Goal: Communication & Community: Answer question/provide support

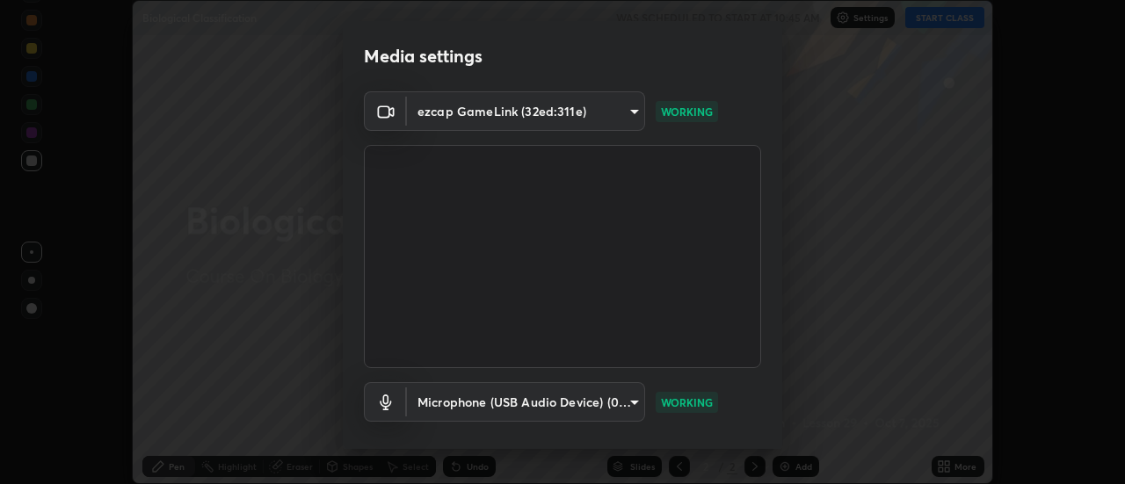
scroll to position [92, 0]
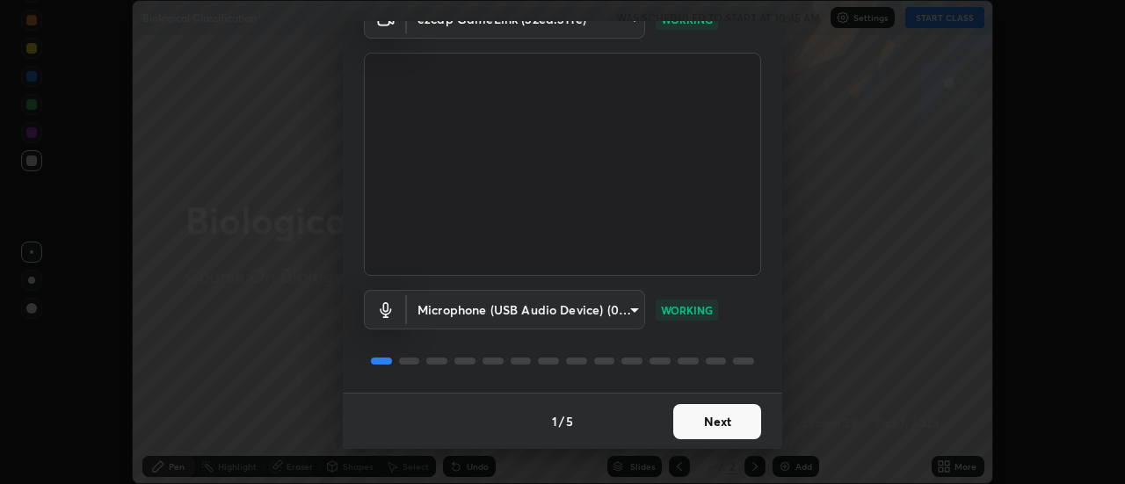
click at [686, 429] on button "Next" at bounding box center [717, 421] width 88 height 35
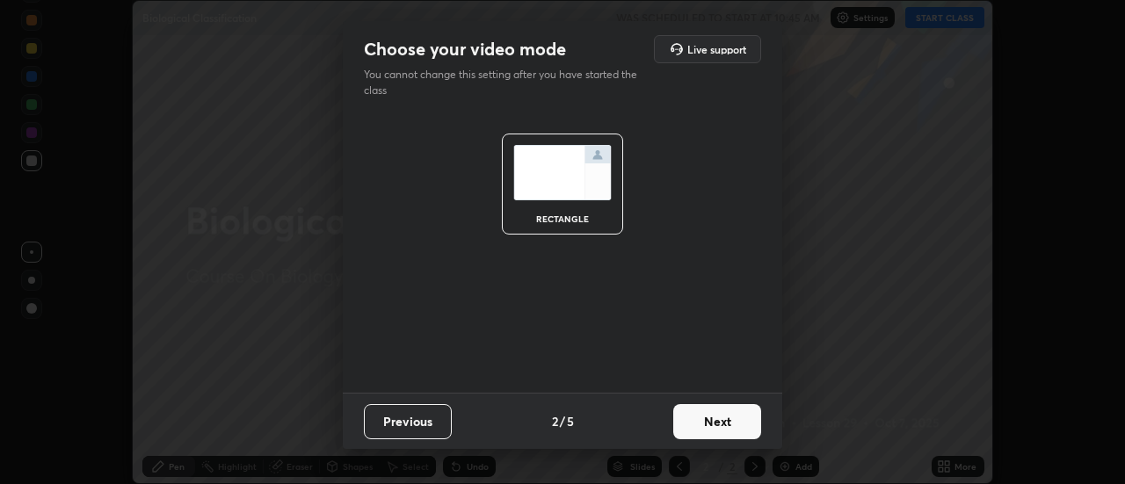
scroll to position [0, 0]
click at [687, 425] on button "Next" at bounding box center [717, 421] width 88 height 35
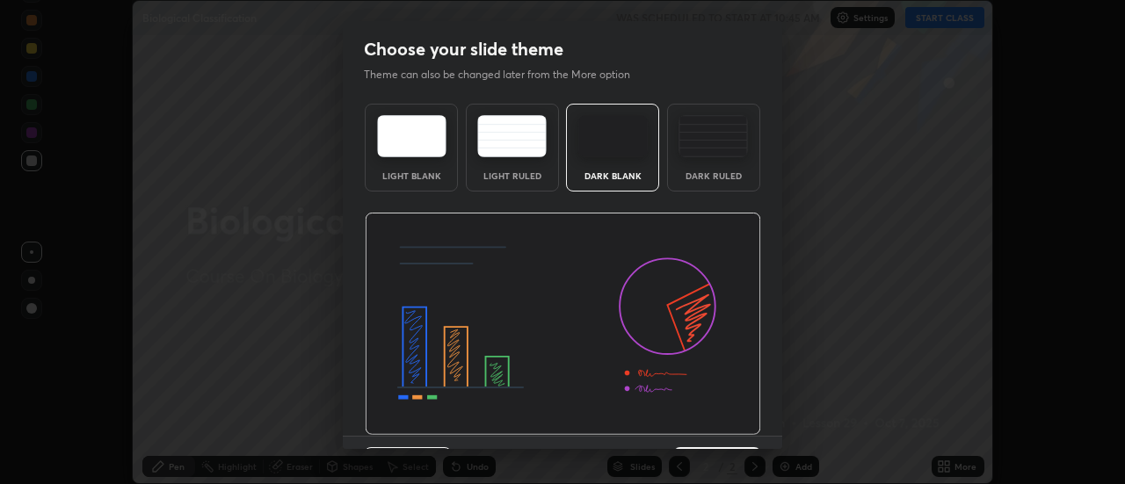
click at [701, 437] on div "Previous 3 / 5 Next" at bounding box center [563, 464] width 440 height 56
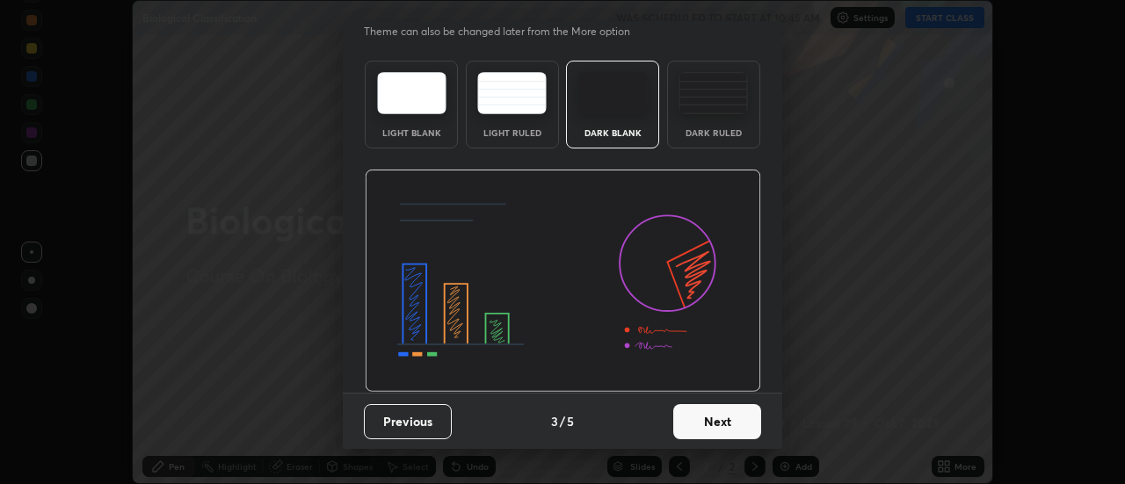
click at [691, 429] on button "Next" at bounding box center [717, 421] width 88 height 35
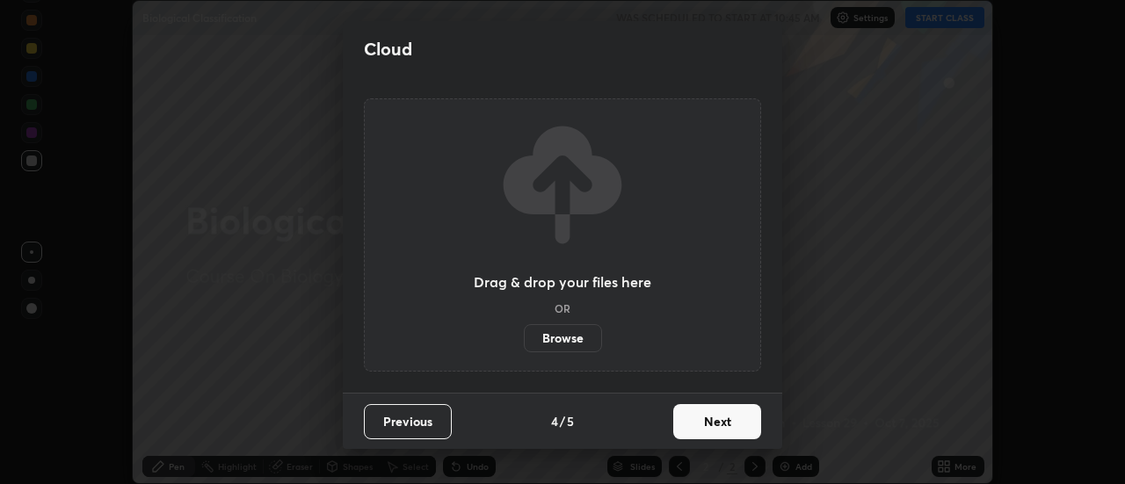
click at [694, 425] on button "Next" at bounding box center [717, 421] width 88 height 35
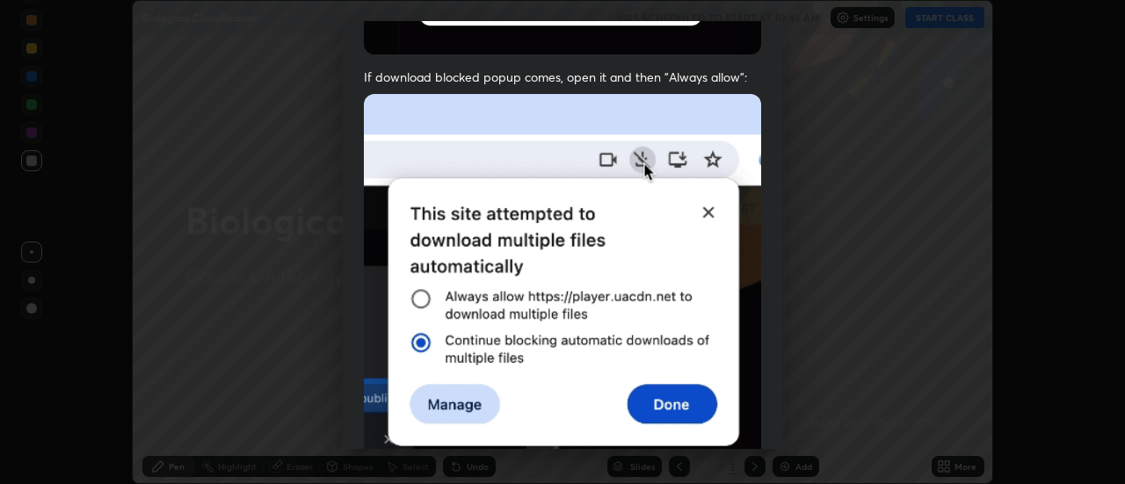
scroll to position [451, 0]
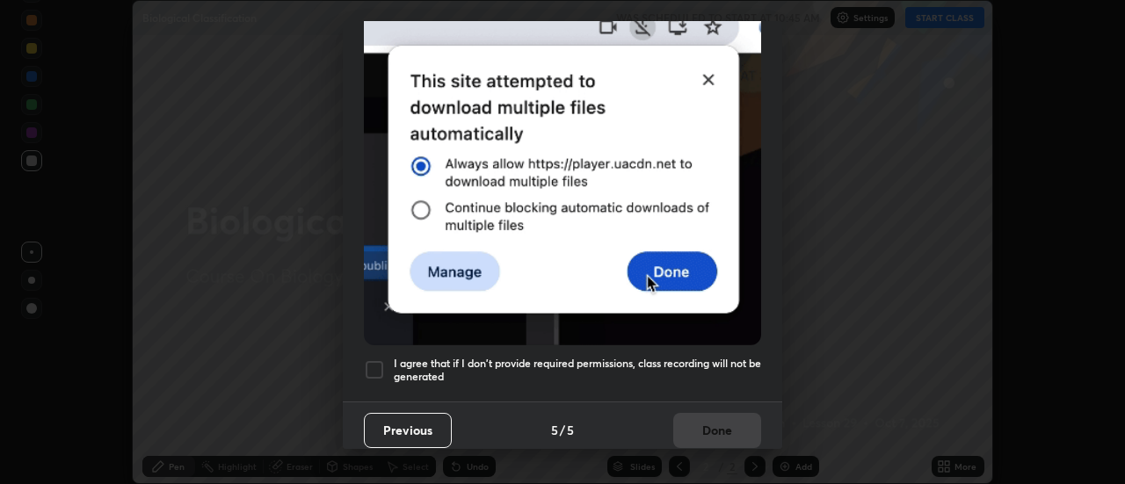
click at [367, 368] on div at bounding box center [374, 370] width 21 height 21
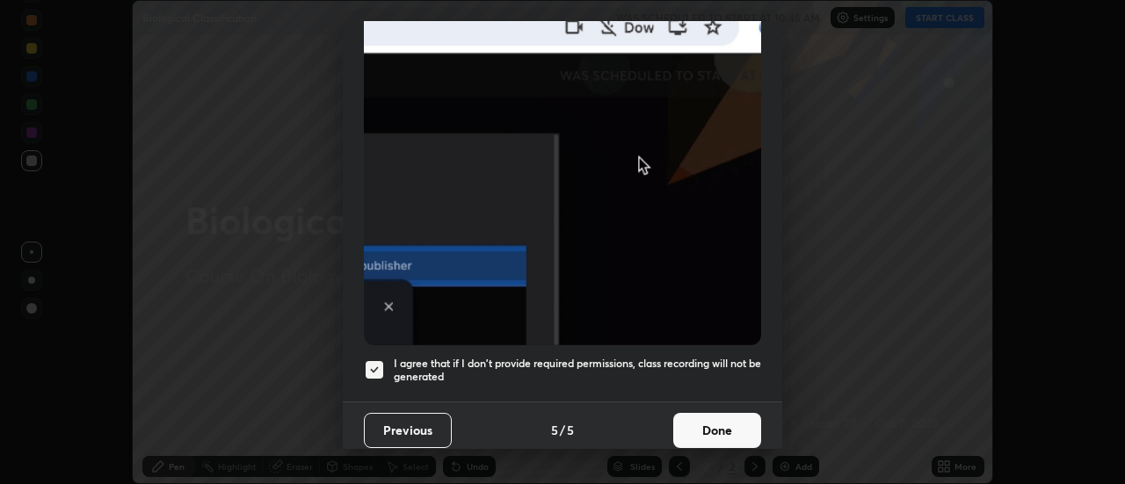
click at [690, 423] on button "Done" at bounding box center [717, 430] width 88 height 35
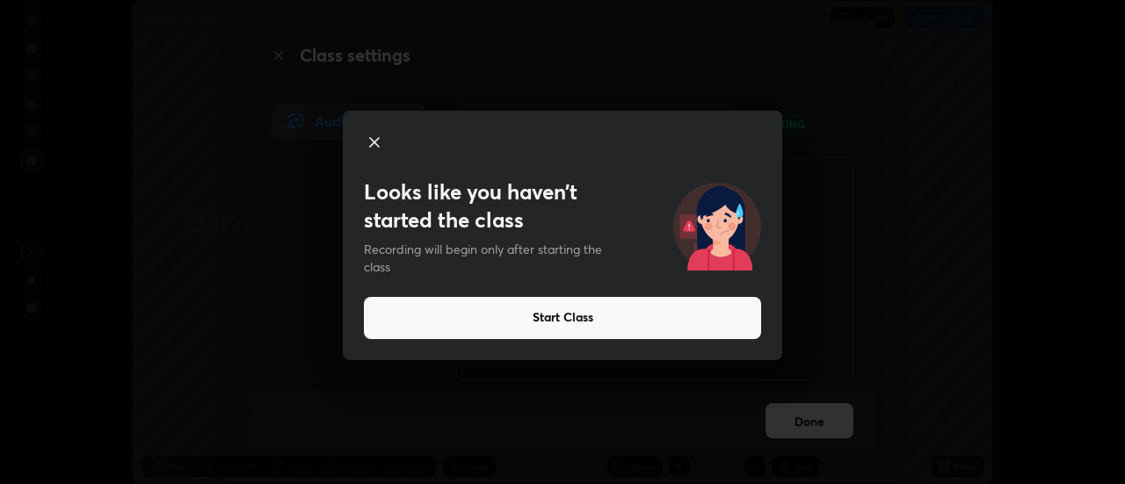
click at [374, 143] on icon at bounding box center [374, 142] width 9 height 9
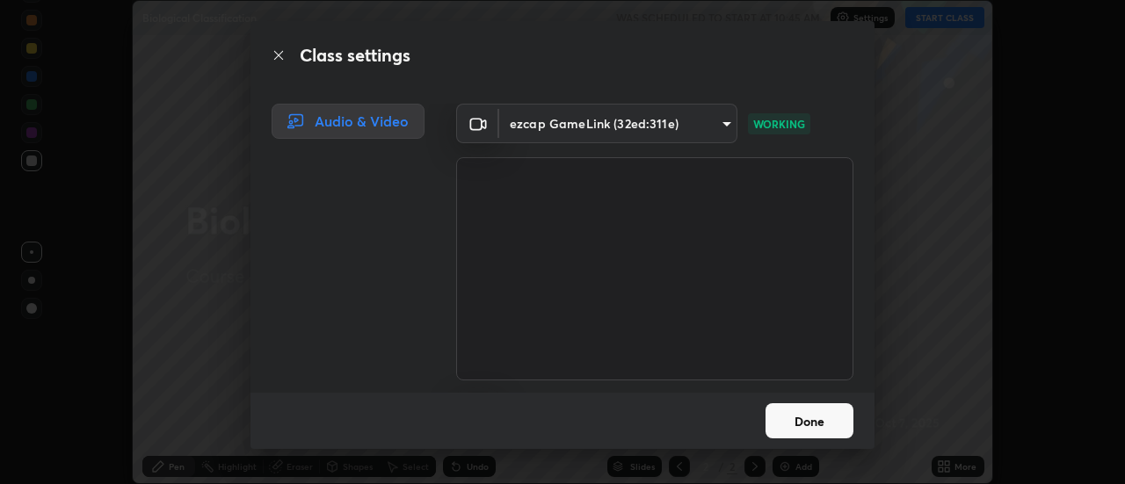
click at [279, 54] on icon at bounding box center [279, 55] width 14 height 14
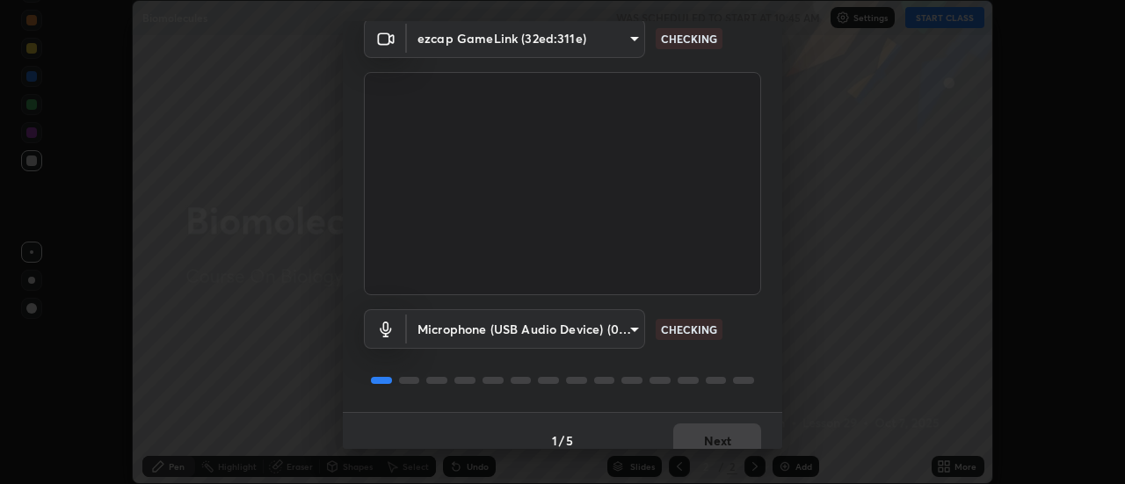
scroll to position [76, 0]
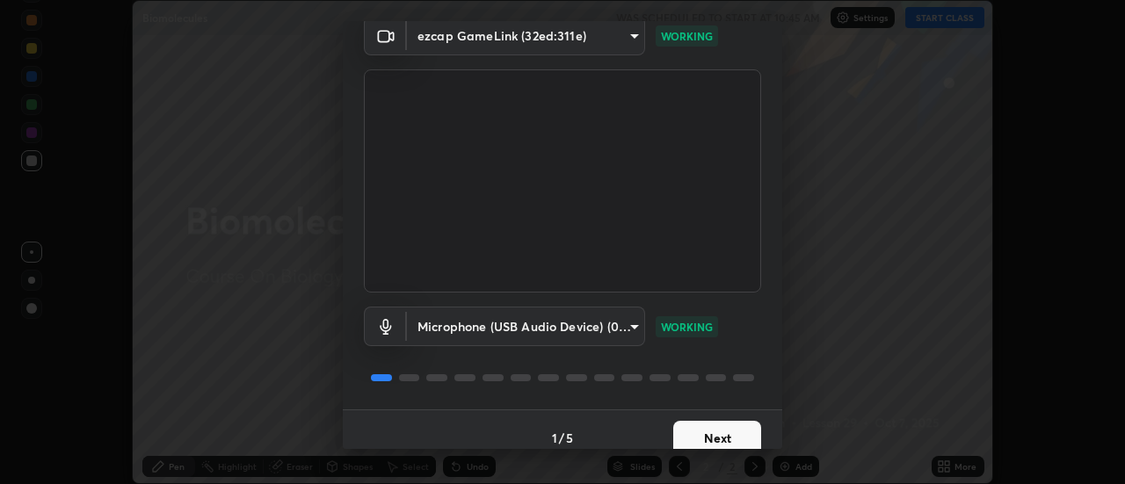
click at [690, 439] on button "Next" at bounding box center [717, 438] width 88 height 35
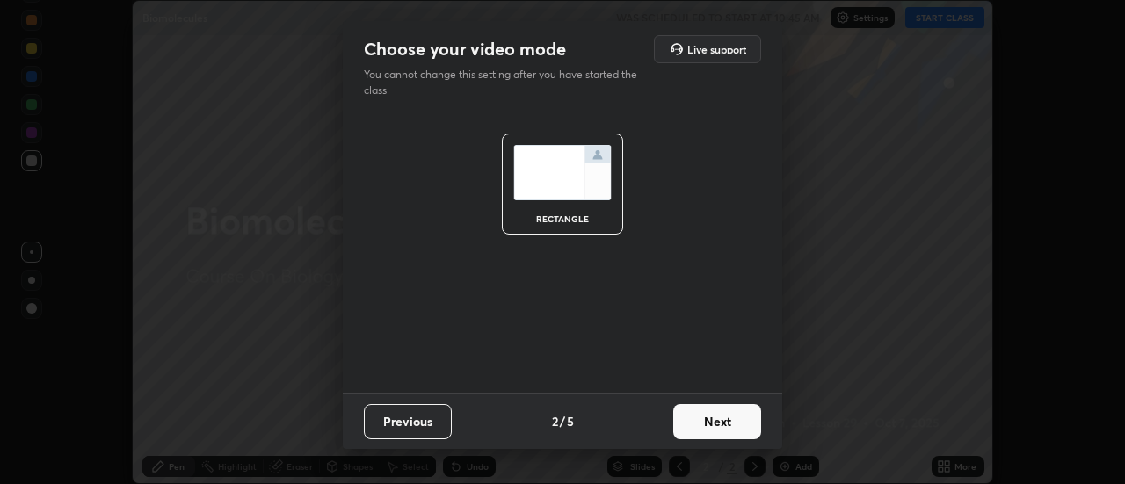
click at [694, 436] on button "Next" at bounding box center [717, 421] width 88 height 35
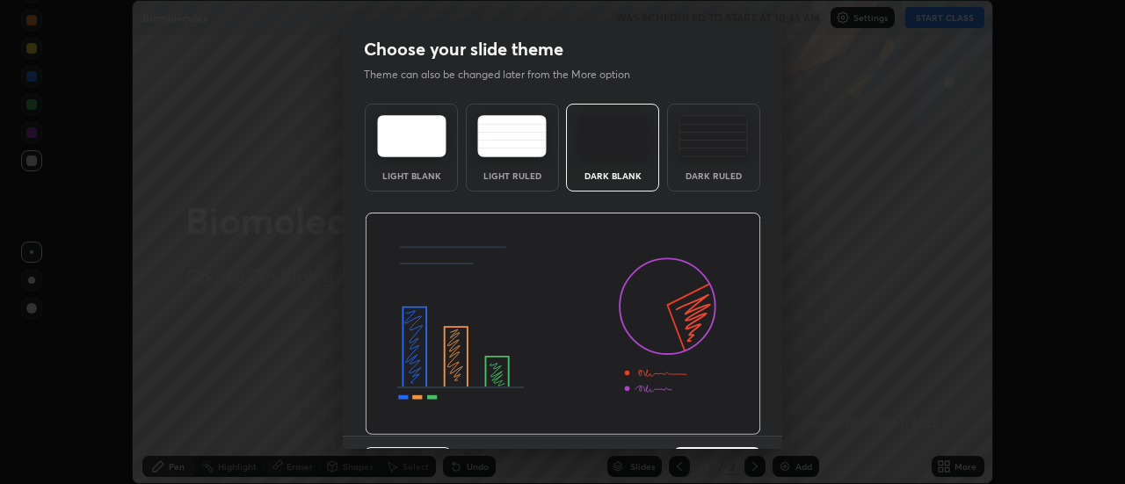
click at [695, 432] on img at bounding box center [563, 324] width 396 height 223
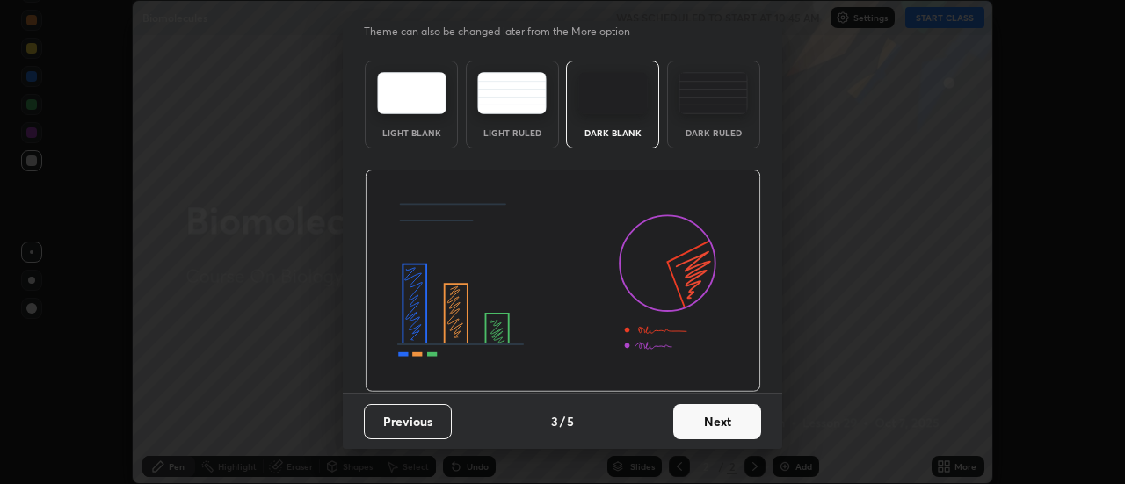
click at [689, 419] on button "Next" at bounding box center [717, 421] width 88 height 35
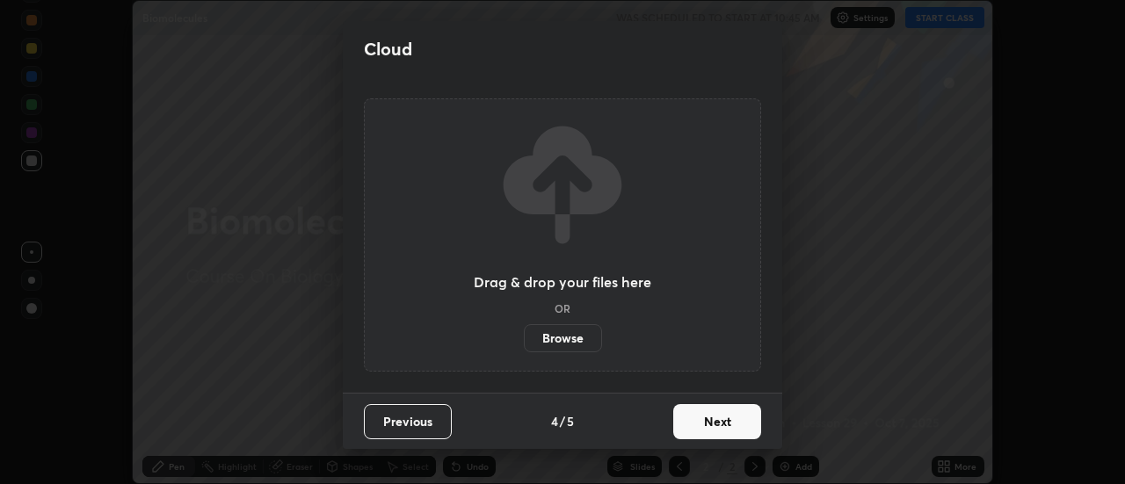
click at [686, 417] on button "Next" at bounding box center [717, 421] width 88 height 35
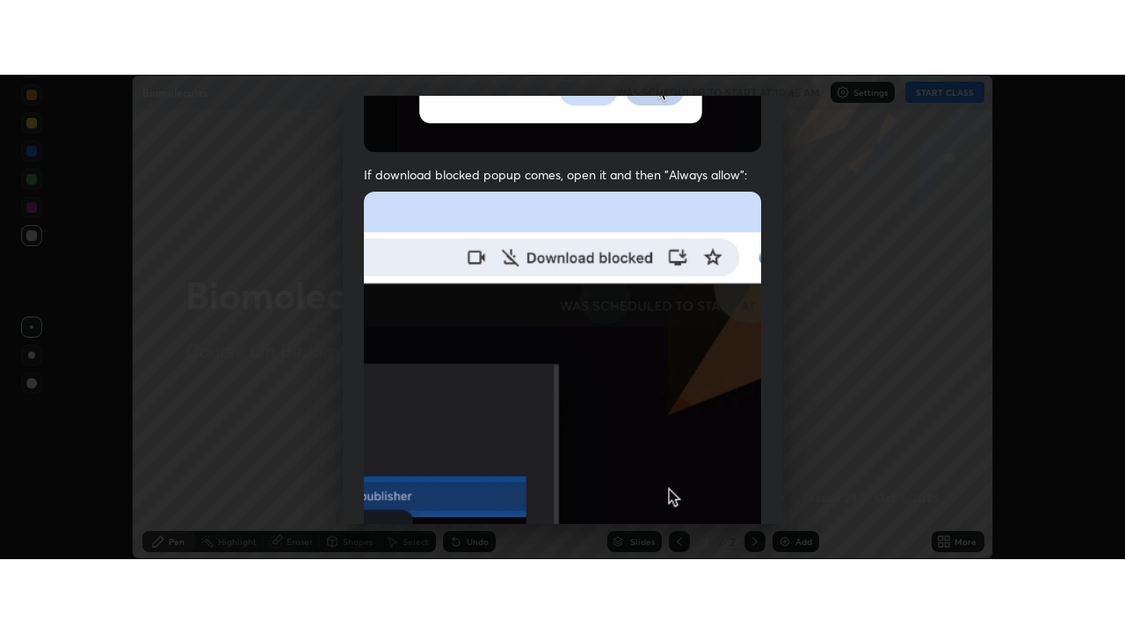
scroll to position [451, 0]
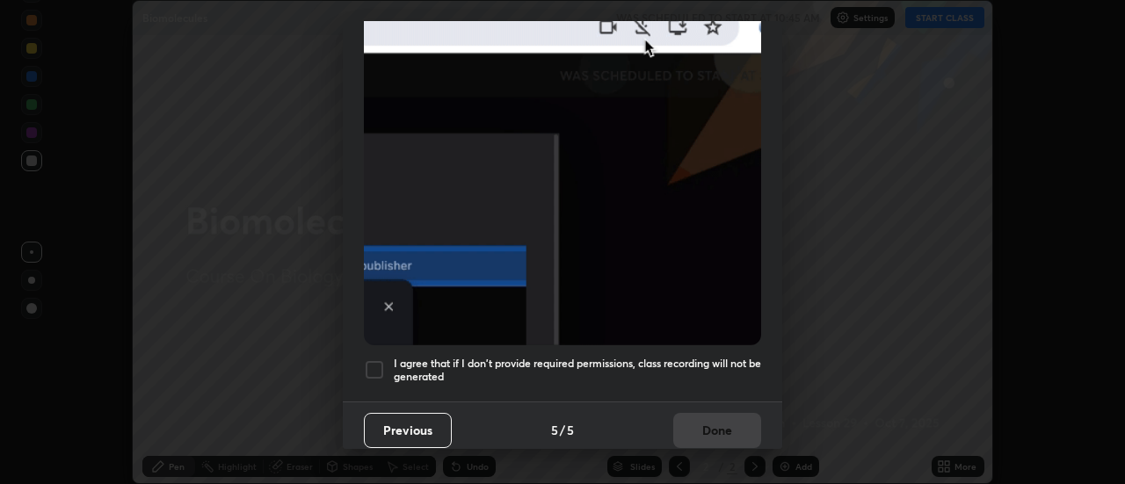
click at [380, 363] on div at bounding box center [374, 370] width 21 height 21
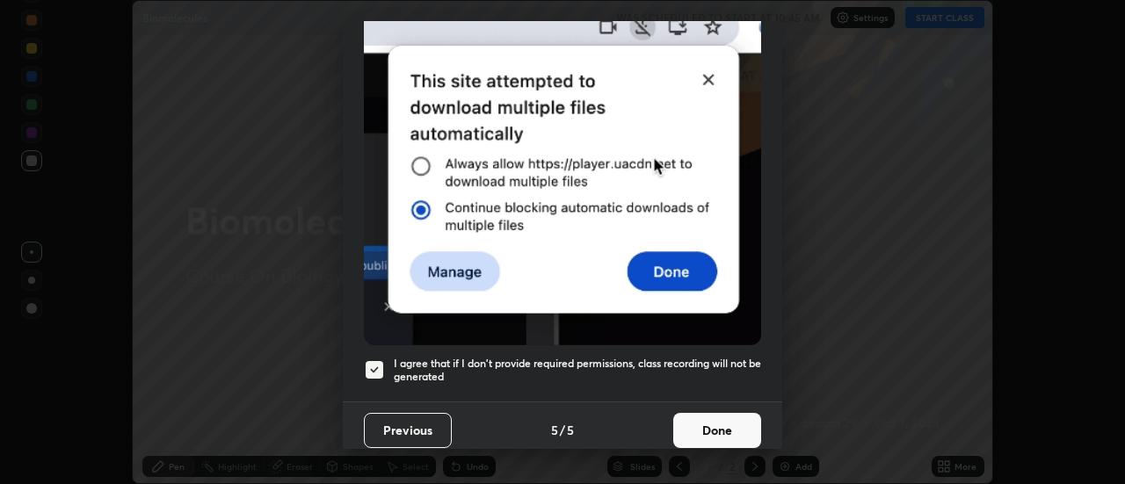
click at [681, 419] on button "Done" at bounding box center [717, 430] width 88 height 35
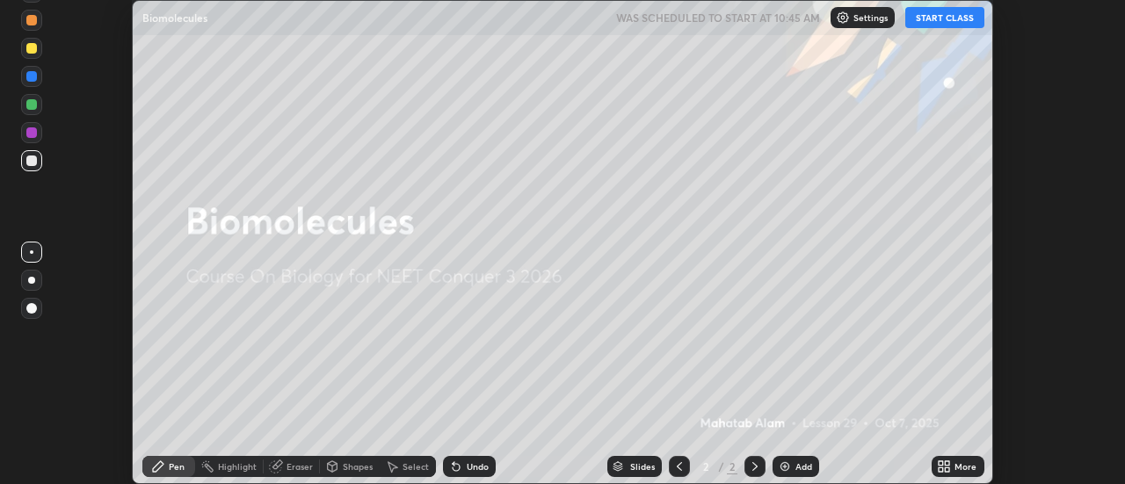
click at [941, 13] on button "START CLASS" at bounding box center [944, 17] width 79 height 21
click at [948, 468] on icon at bounding box center [948, 470] width 4 height 4
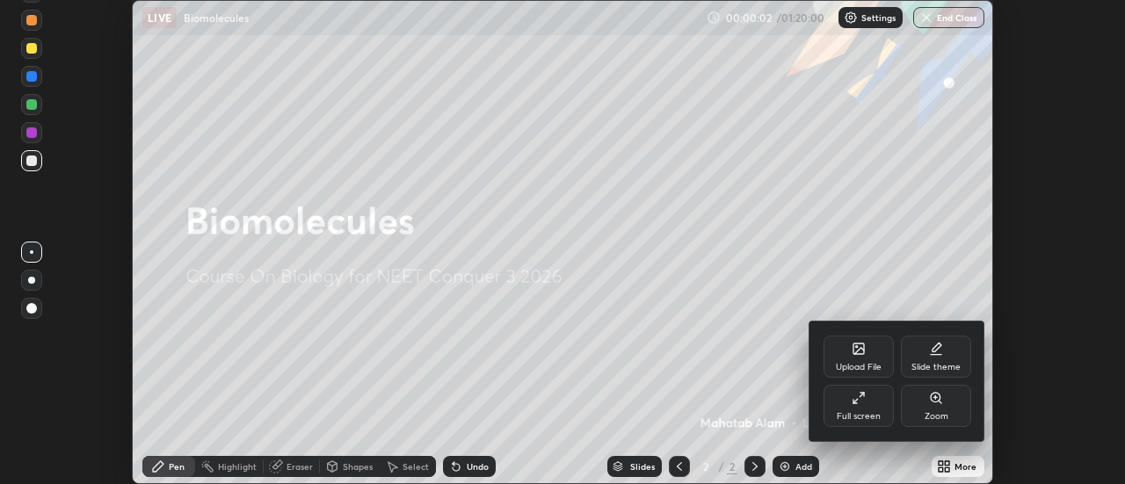
click at [875, 409] on div "Full screen" at bounding box center [859, 406] width 70 height 42
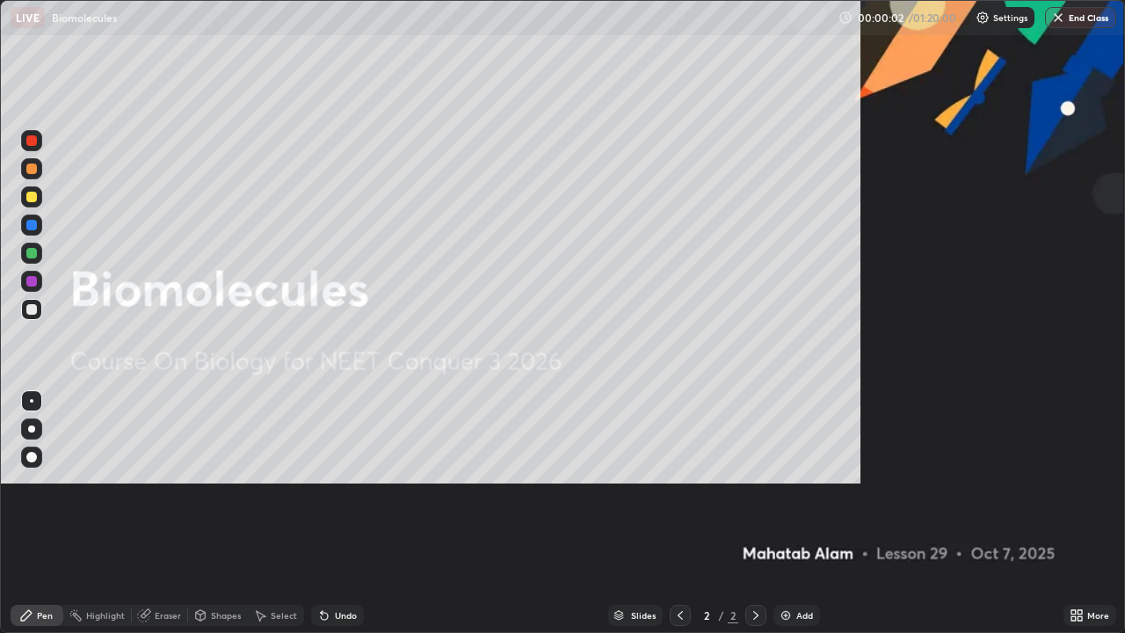
scroll to position [633, 1125]
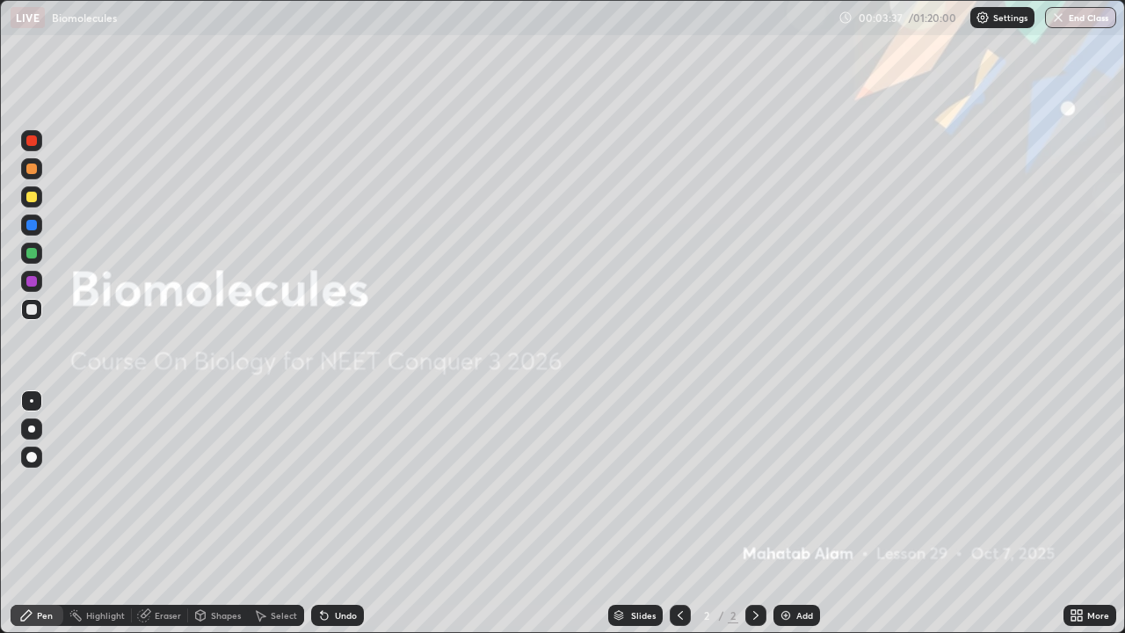
click at [784, 483] on img at bounding box center [786, 615] width 14 height 14
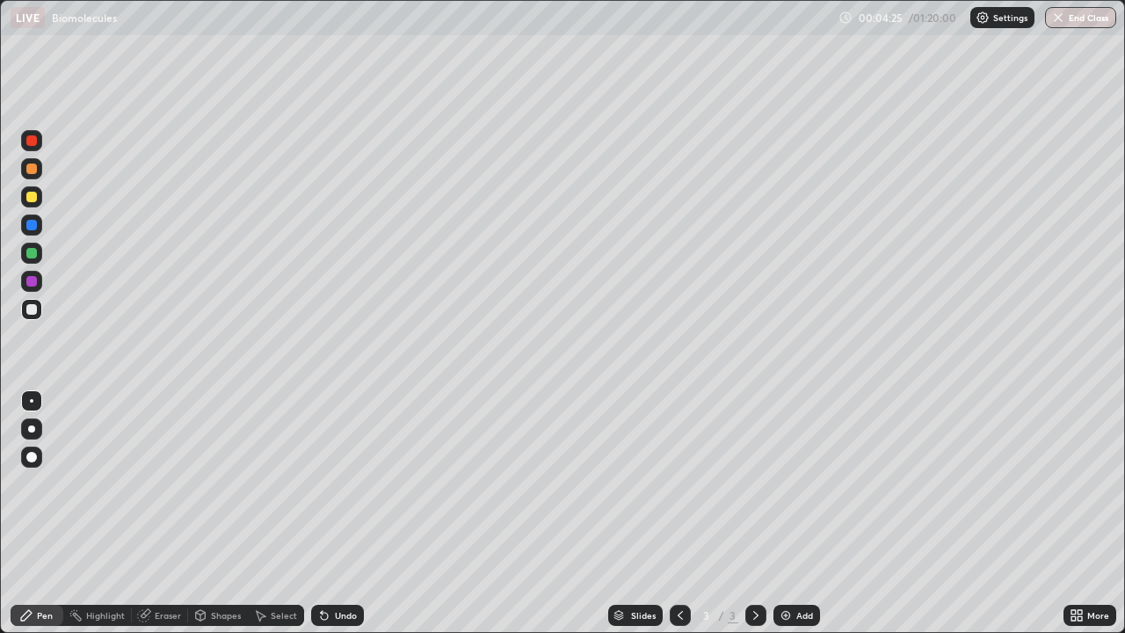
click at [29, 167] on div at bounding box center [31, 168] width 11 height 11
click at [35, 257] on div at bounding box center [31, 253] width 11 height 11
click at [40, 285] on div at bounding box center [31, 281] width 21 height 21
click at [33, 309] on div at bounding box center [31, 309] width 11 height 11
click at [31, 283] on div at bounding box center [31, 281] width 11 height 11
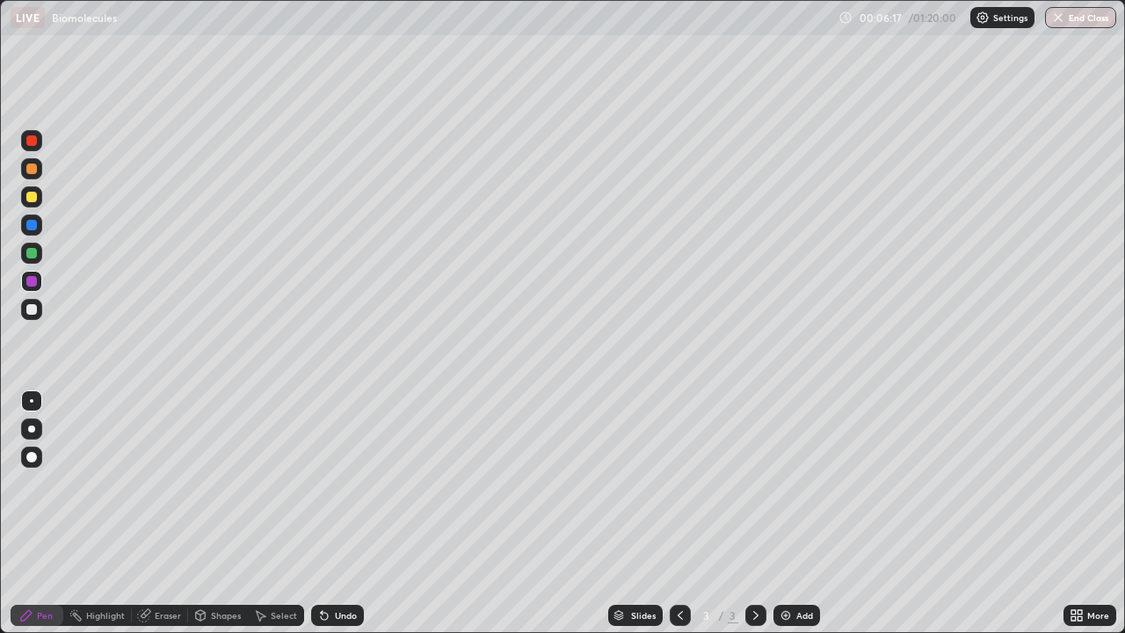
click at [34, 199] on div at bounding box center [31, 197] width 11 height 11
click at [33, 309] on div at bounding box center [31, 309] width 11 height 11
click at [34, 284] on div at bounding box center [31, 281] width 11 height 11
click at [34, 309] on div at bounding box center [31, 309] width 11 height 11
click at [30, 200] on div at bounding box center [31, 197] width 11 height 11
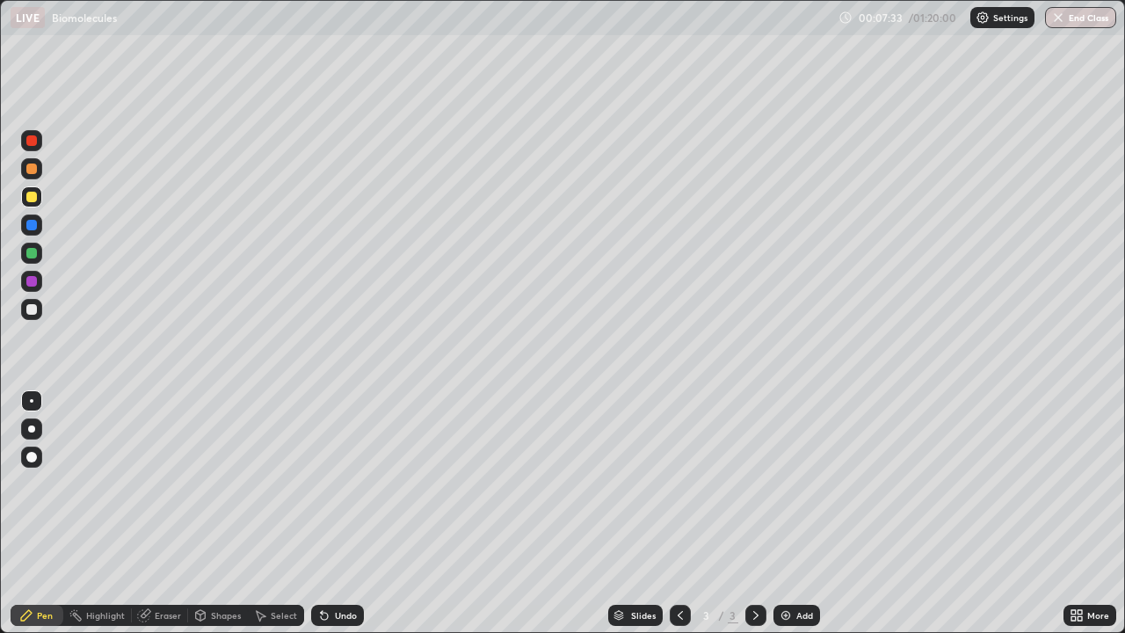
click at [169, 483] on div "Eraser" at bounding box center [168, 615] width 26 height 9
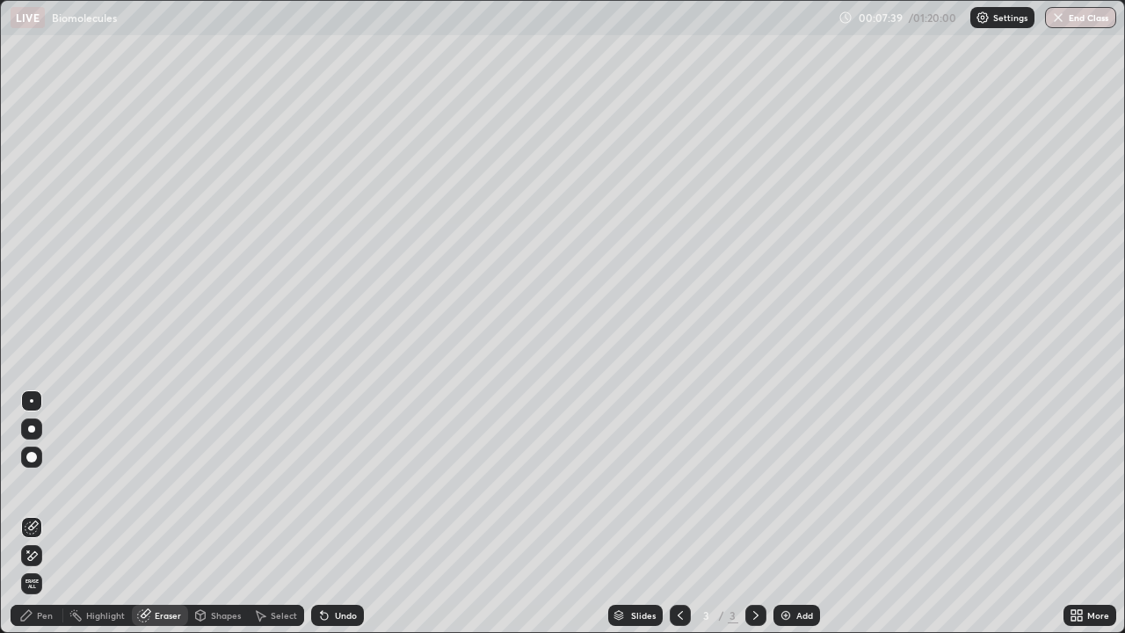
click at [54, 483] on div "Pen" at bounding box center [37, 615] width 53 height 21
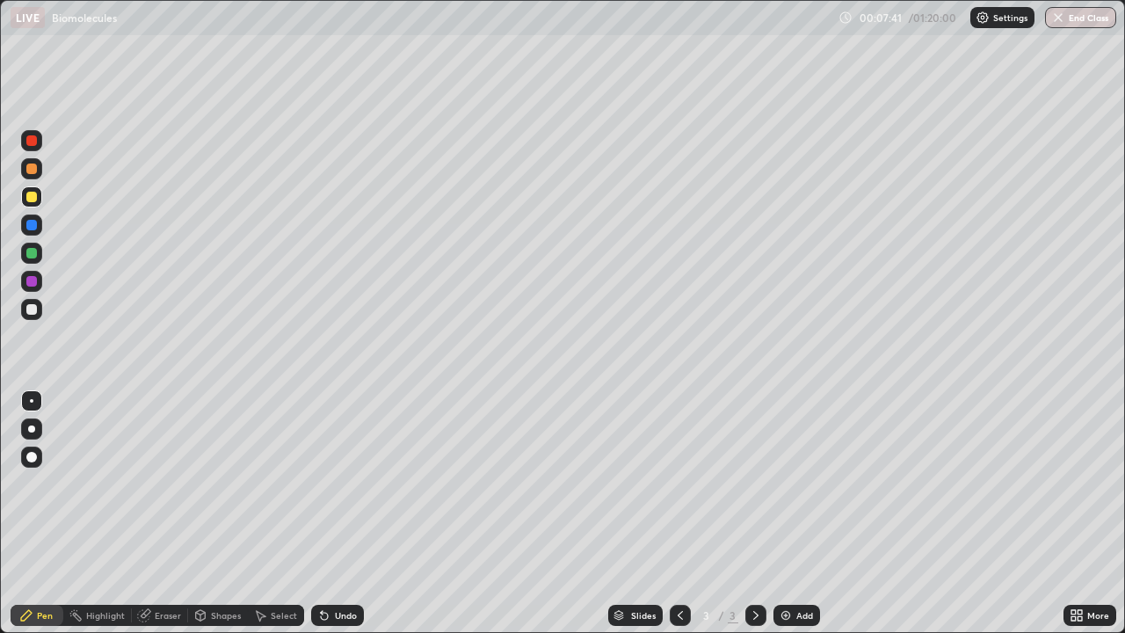
click at [35, 309] on div at bounding box center [31, 309] width 11 height 11
click at [35, 205] on div at bounding box center [31, 196] width 21 height 21
click at [40, 139] on div at bounding box center [31, 140] width 21 height 21
click at [39, 311] on div at bounding box center [31, 309] width 21 height 21
click at [781, 483] on img at bounding box center [786, 615] width 14 height 14
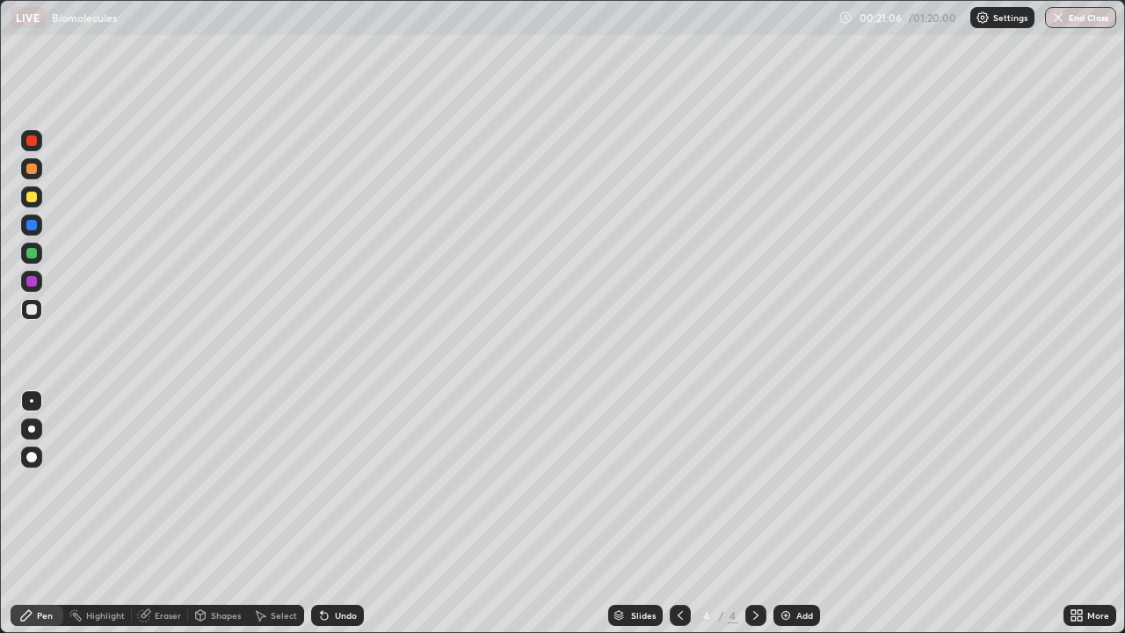
click at [33, 141] on div at bounding box center [31, 140] width 11 height 11
click at [33, 425] on div at bounding box center [31, 428] width 7 height 7
click at [35, 199] on div at bounding box center [31, 197] width 11 height 11
click at [39, 256] on div at bounding box center [31, 253] width 21 height 21
click at [32, 401] on div at bounding box center [32, 401] width 4 height 4
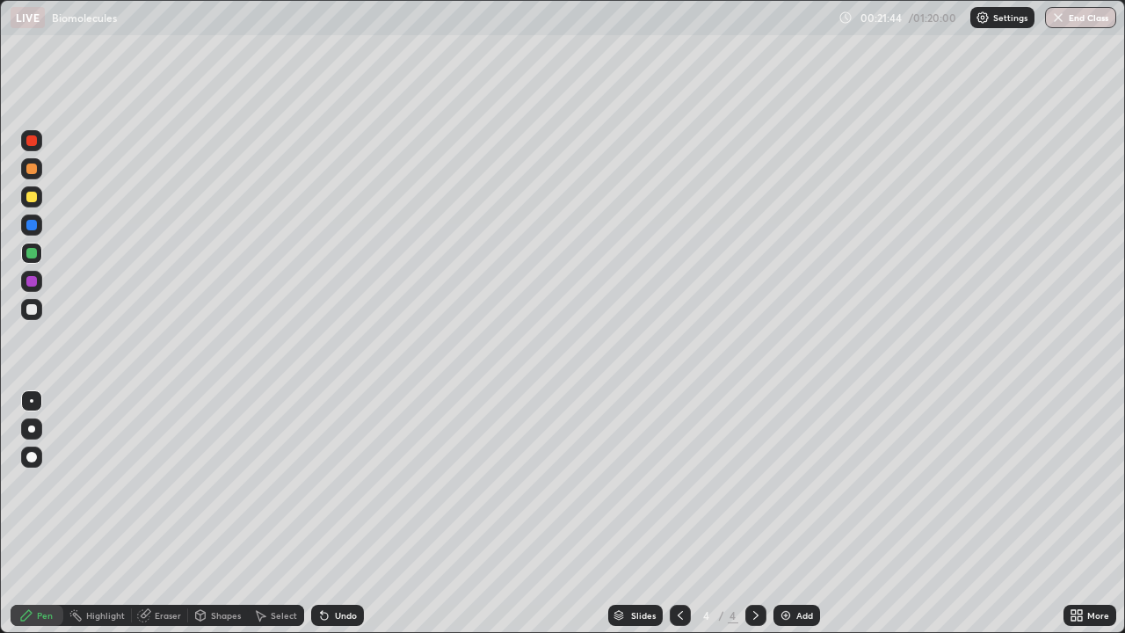
click at [28, 136] on div at bounding box center [31, 140] width 11 height 11
click at [34, 282] on div at bounding box center [31, 281] width 11 height 11
click at [32, 430] on div at bounding box center [31, 428] width 7 height 7
click at [33, 200] on div at bounding box center [31, 197] width 11 height 11
click at [277, 483] on div "Select" at bounding box center [284, 615] width 26 height 9
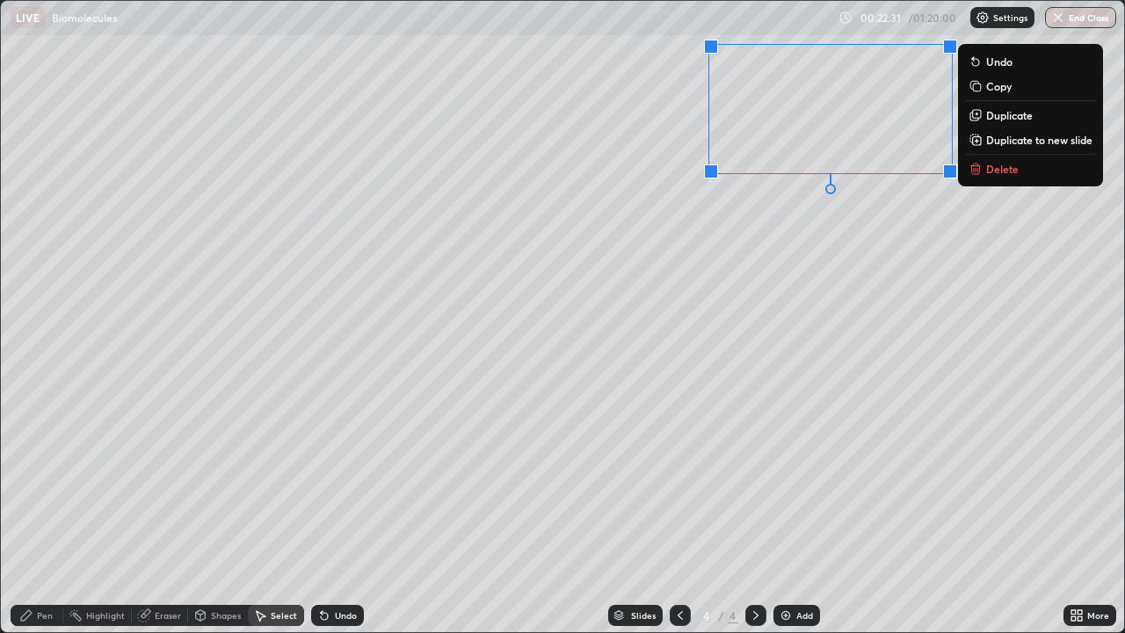
click at [720, 246] on div "0 ° Undo Copy Duplicate Duplicate to new slide Delete" at bounding box center [562, 316] width 1123 height 631
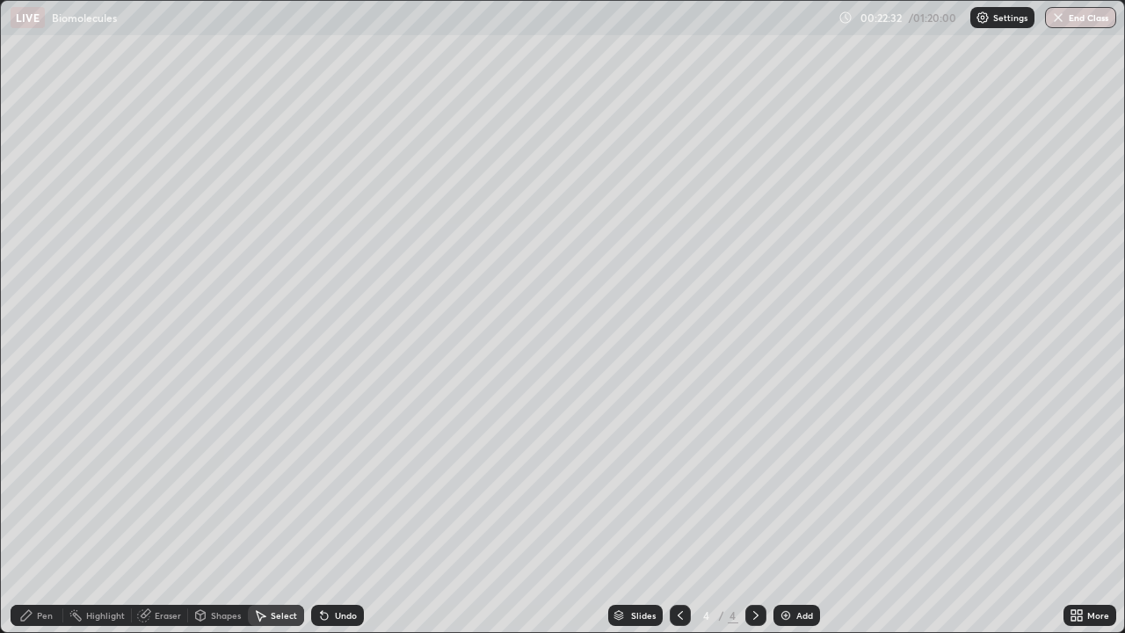
click at [49, 483] on div "Pen" at bounding box center [45, 615] width 16 height 9
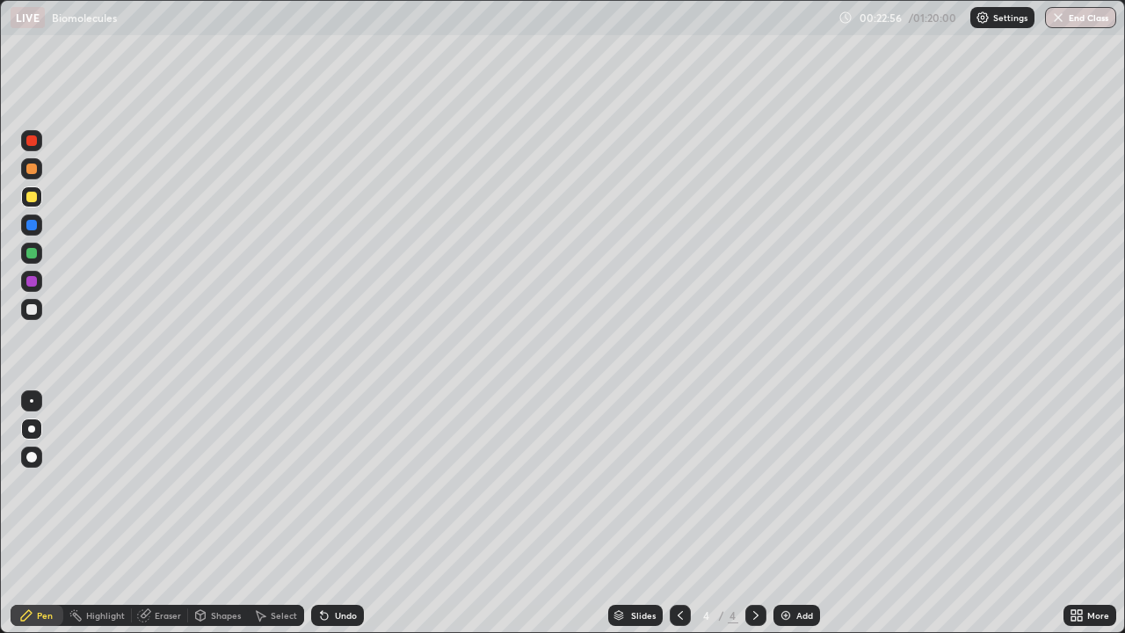
click at [161, 483] on div "Eraser" at bounding box center [168, 615] width 26 height 9
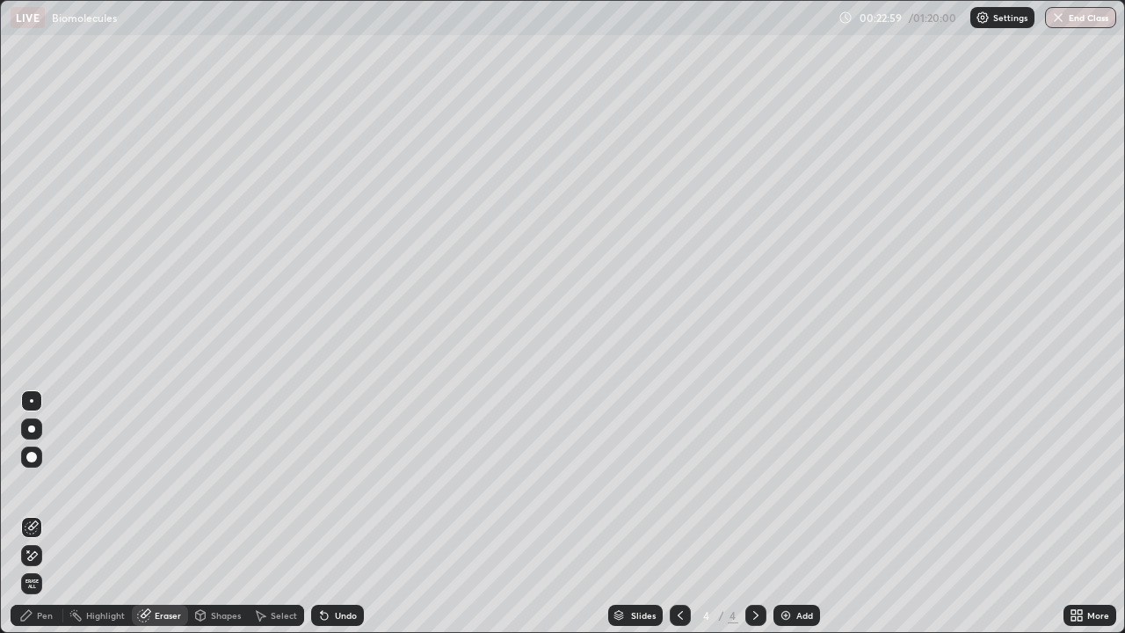
click at [43, 483] on div "Pen" at bounding box center [37, 615] width 53 height 21
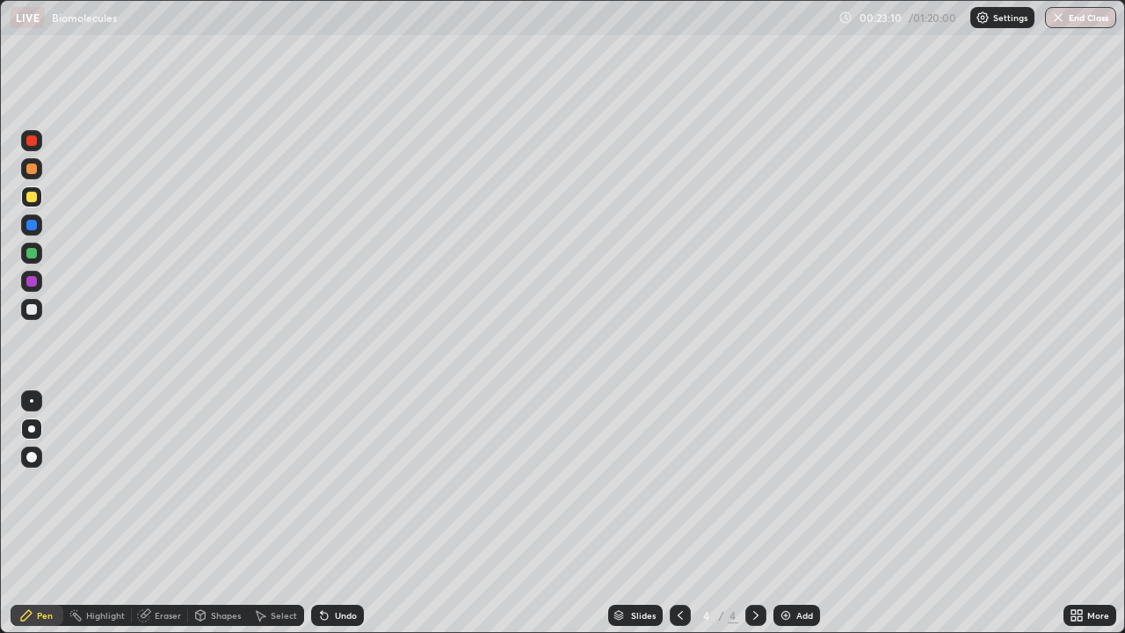
click at [33, 284] on div at bounding box center [31, 281] width 11 height 11
click at [30, 260] on div at bounding box center [31, 253] width 21 height 21
click at [33, 313] on div at bounding box center [31, 309] width 11 height 11
click at [32, 223] on div at bounding box center [31, 225] width 11 height 11
click at [35, 197] on div at bounding box center [31, 197] width 11 height 11
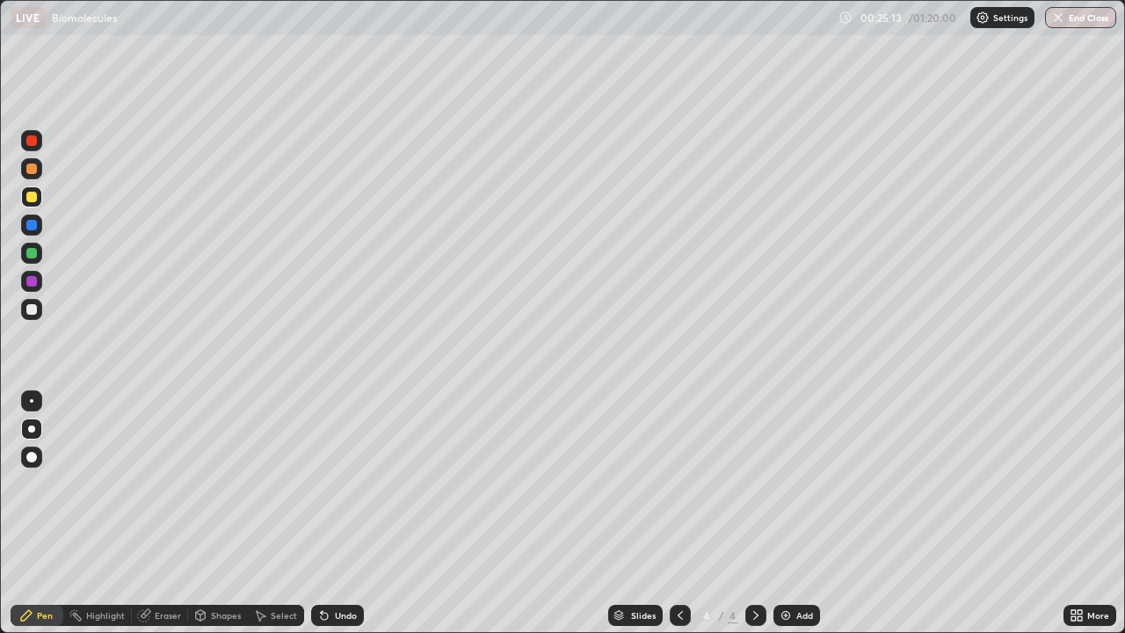
click at [39, 221] on div at bounding box center [31, 224] width 21 height 21
click at [755, 483] on div at bounding box center [755, 615] width 21 height 21
click at [788, 483] on img at bounding box center [786, 615] width 14 height 14
click at [38, 280] on div at bounding box center [31, 281] width 21 height 21
click at [35, 143] on div at bounding box center [31, 140] width 11 height 11
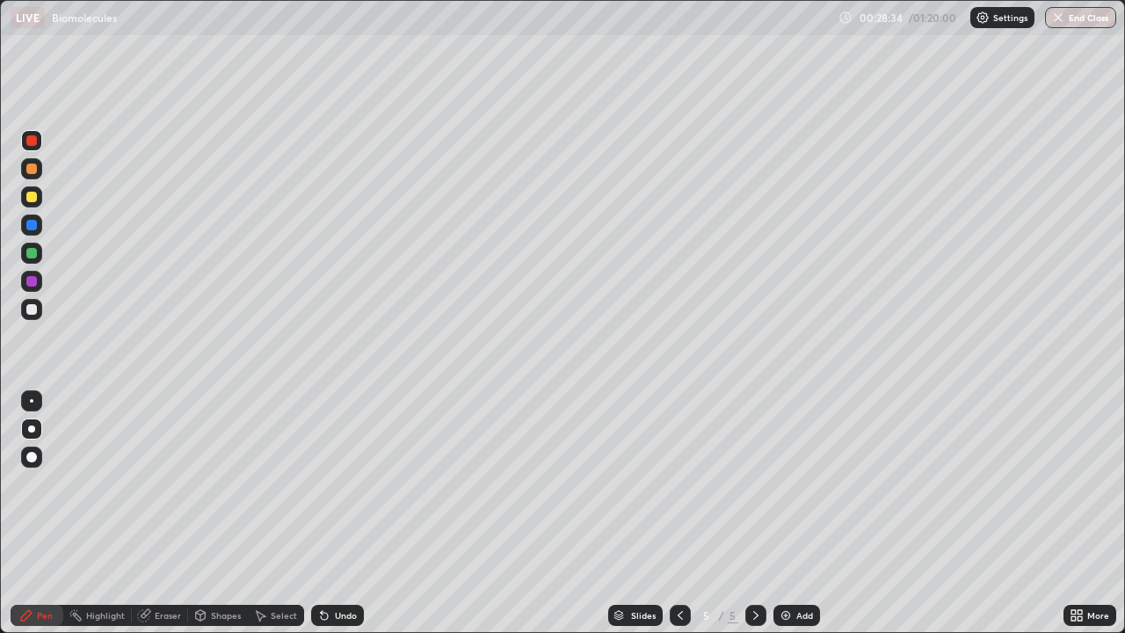
click at [32, 198] on div at bounding box center [31, 197] width 11 height 11
click at [38, 170] on div at bounding box center [31, 168] width 21 height 21
click at [35, 203] on div at bounding box center [31, 196] width 21 height 21
click at [265, 483] on icon at bounding box center [260, 615] width 14 height 14
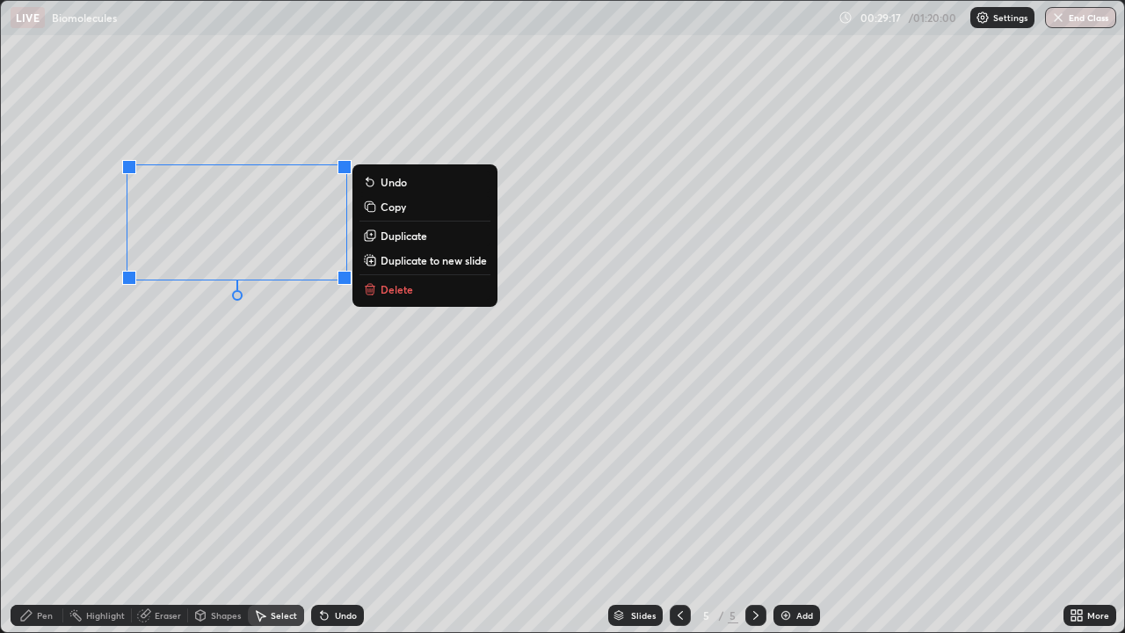
click at [405, 207] on p "Copy" at bounding box center [393, 207] width 25 height 14
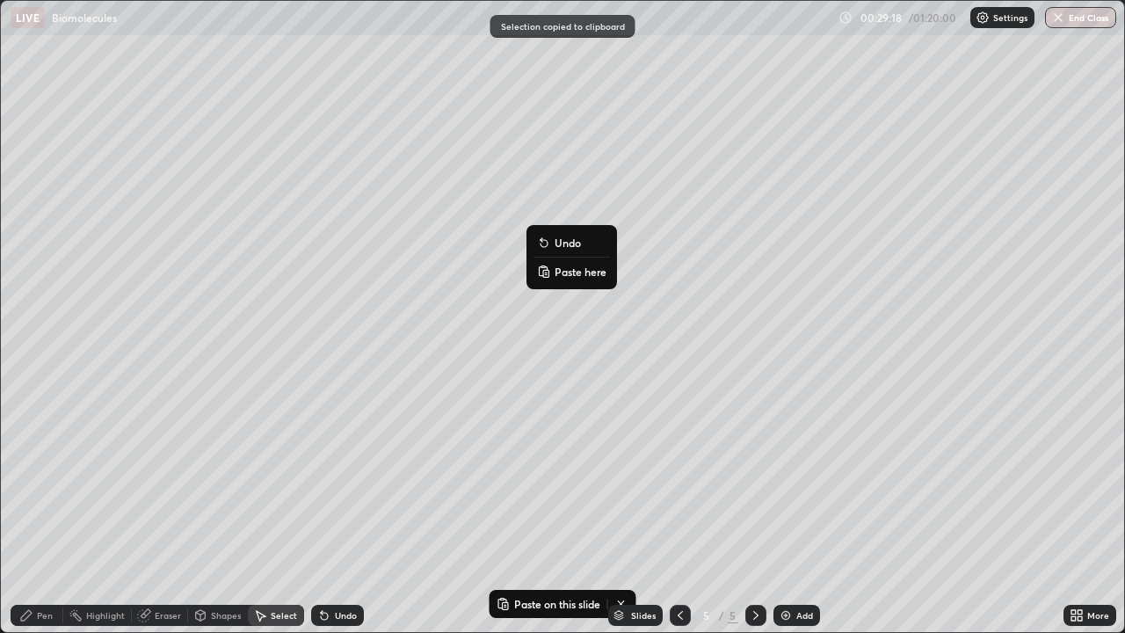
click at [573, 277] on p "Paste here" at bounding box center [581, 272] width 52 height 14
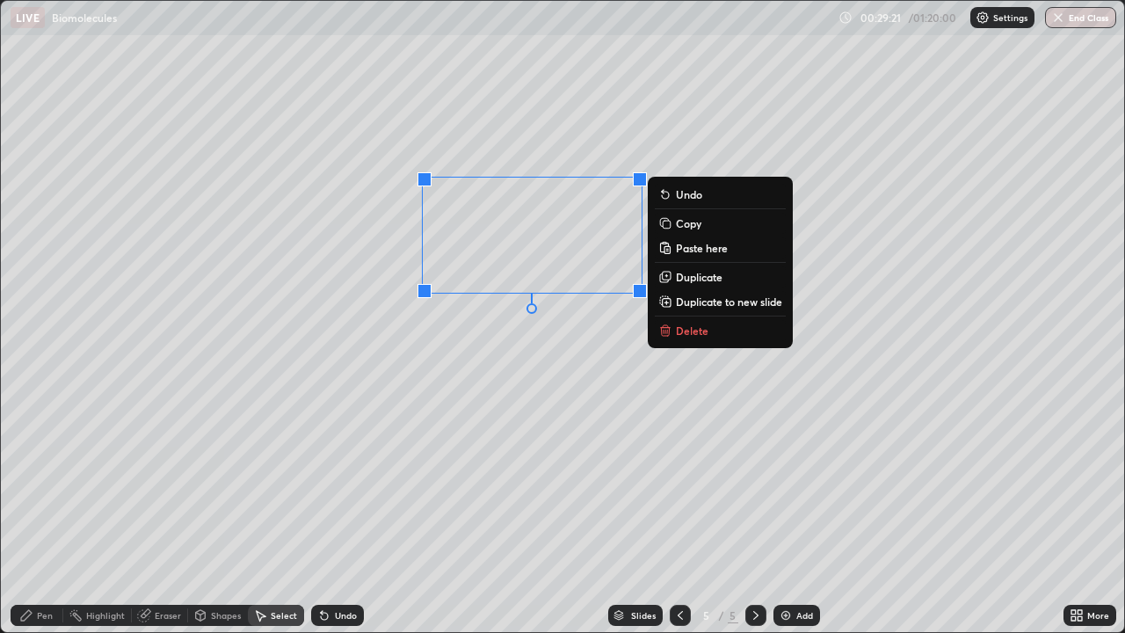
click at [697, 226] on p "Copy" at bounding box center [688, 223] width 25 height 14
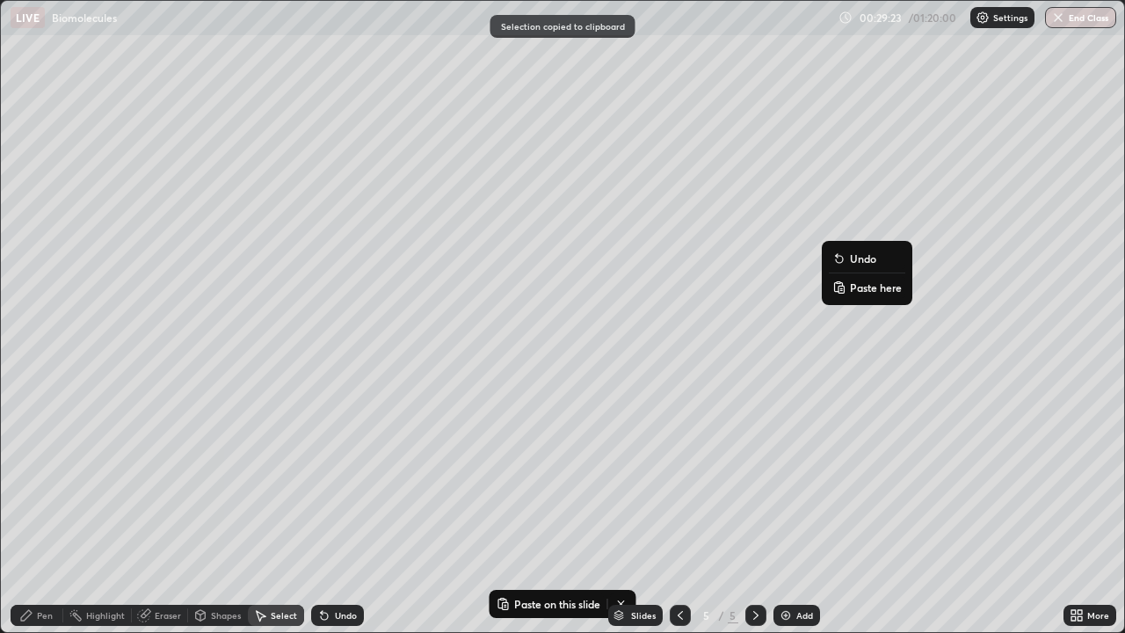
click at [869, 290] on p "Paste here" at bounding box center [876, 287] width 52 height 14
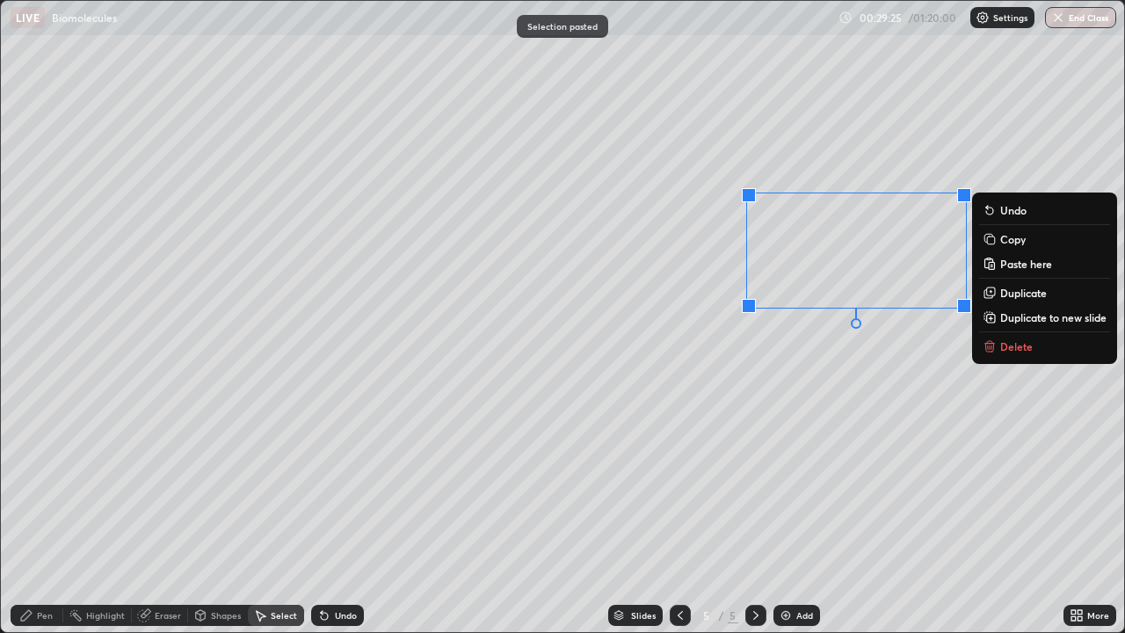
click at [807, 367] on div "0 ° Undo Copy Paste here Duplicate Duplicate to new slide Delete" at bounding box center [562, 316] width 1123 height 631
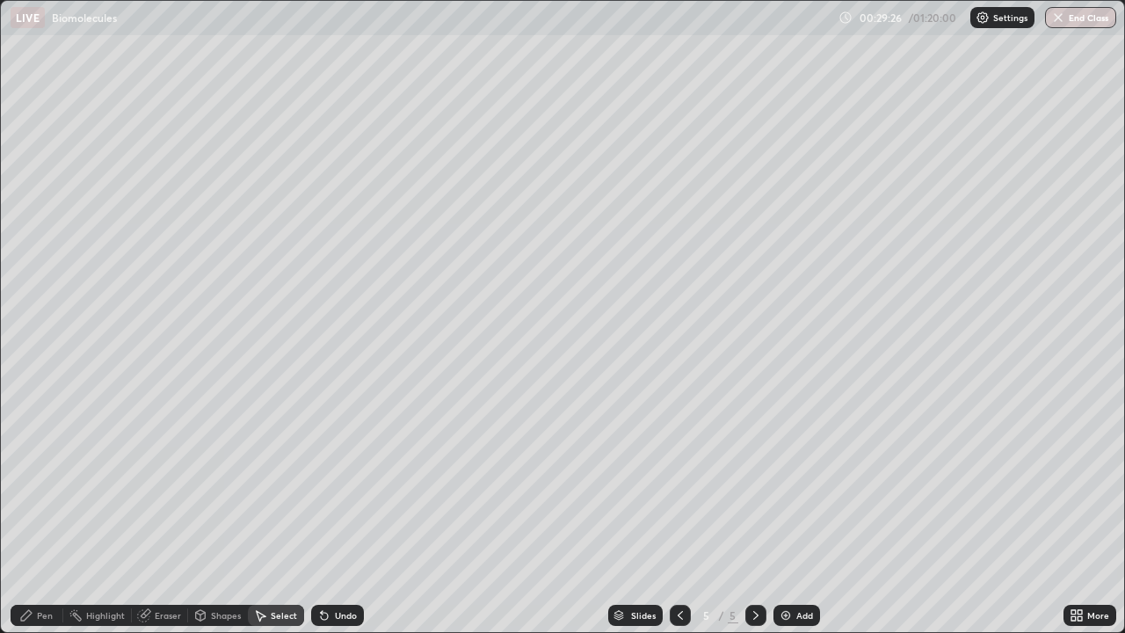
click at [46, 483] on div "Pen" at bounding box center [45, 615] width 16 height 9
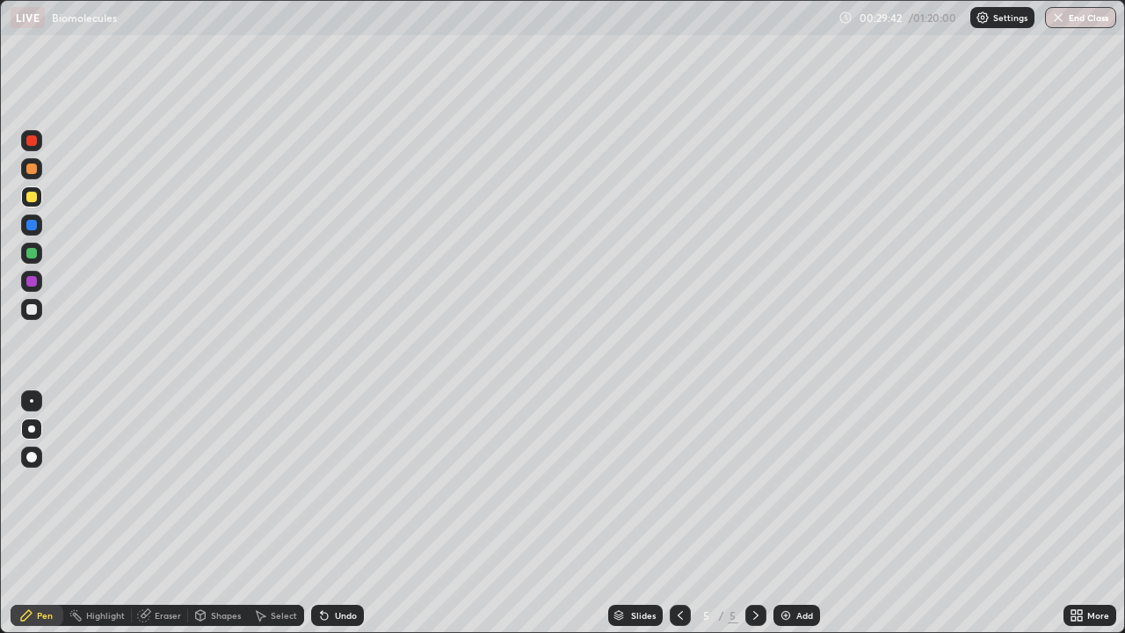
click at [39, 284] on div at bounding box center [31, 281] width 21 height 21
click at [36, 258] on div at bounding box center [31, 253] width 21 height 21
click at [782, 483] on img at bounding box center [786, 615] width 14 height 14
click at [33, 138] on div at bounding box center [31, 140] width 11 height 11
click at [33, 193] on div at bounding box center [31, 197] width 11 height 11
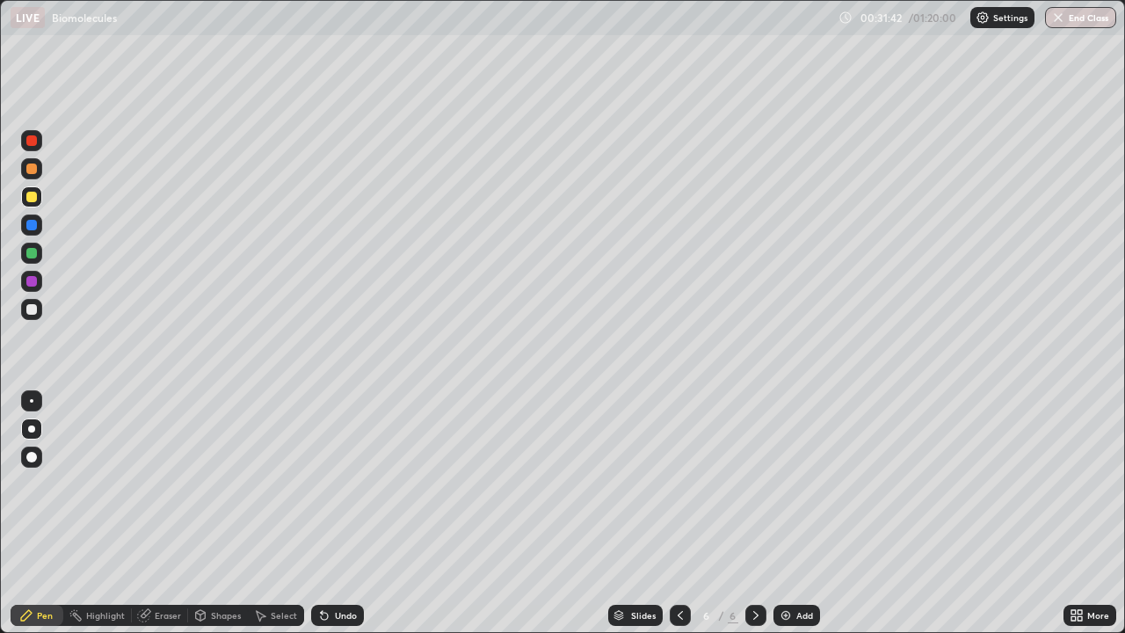
click at [686, 483] on div at bounding box center [680, 615] width 21 height 21
click at [760, 483] on icon at bounding box center [756, 615] width 14 height 14
click at [32, 170] on div at bounding box center [31, 168] width 11 height 11
click at [39, 142] on div at bounding box center [31, 140] width 21 height 21
click at [33, 253] on div at bounding box center [31, 253] width 11 height 11
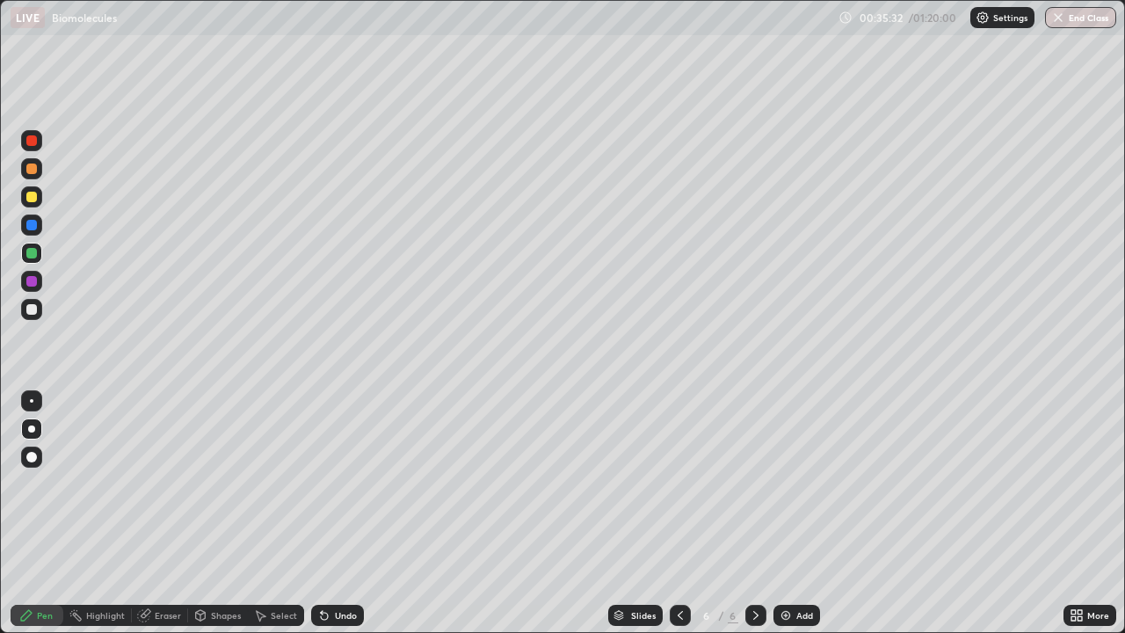
click at [679, 483] on icon at bounding box center [680, 615] width 14 height 14
click at [753, 483] on icon at bounding box center [756, 615] width 14 height 14
click at [673, 483] on div at bounding box center [680, 615] width 21 height 21
click at [753, 483] on icon at bounding box center [756, 615] width 14 height 14
click at [754, 483] on icon at bounding box center [756, 615] width 14 height 14
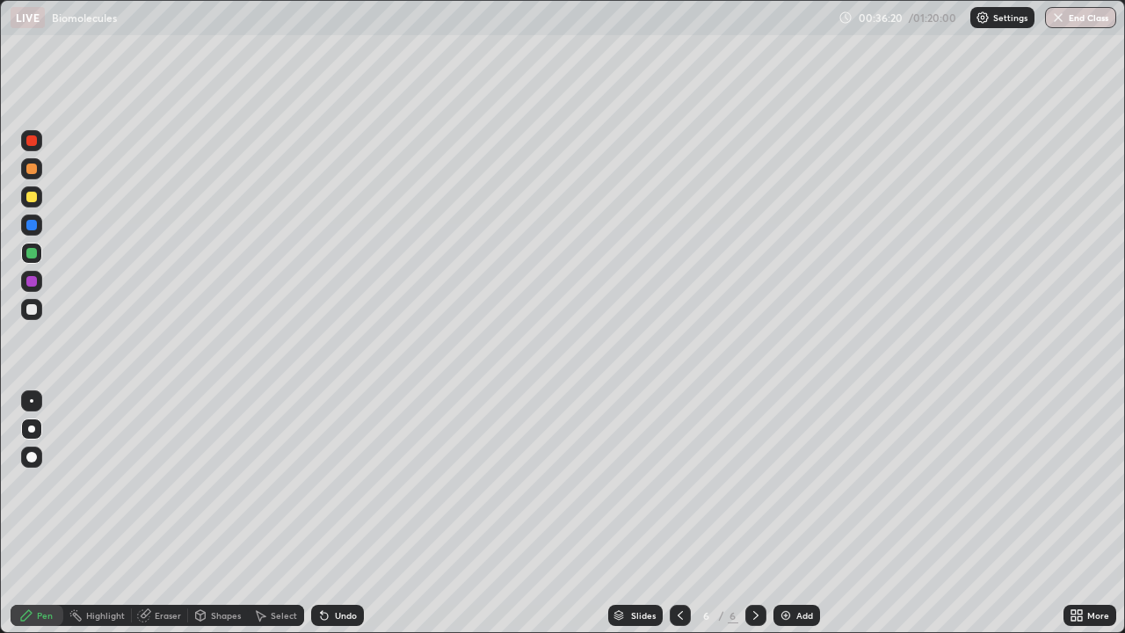
click at [784, 483] on img at bounding box center [786, 615] width 14 height 14
click at [33, 171] on div at bounding box center [31, 168] width 11 height 11
click at [40, 253] on div at bounding box center [31, 253] width 21 height 21
click at [158, 483] on div "Eraser" at bounding box center [160, 615] width 56 height 21
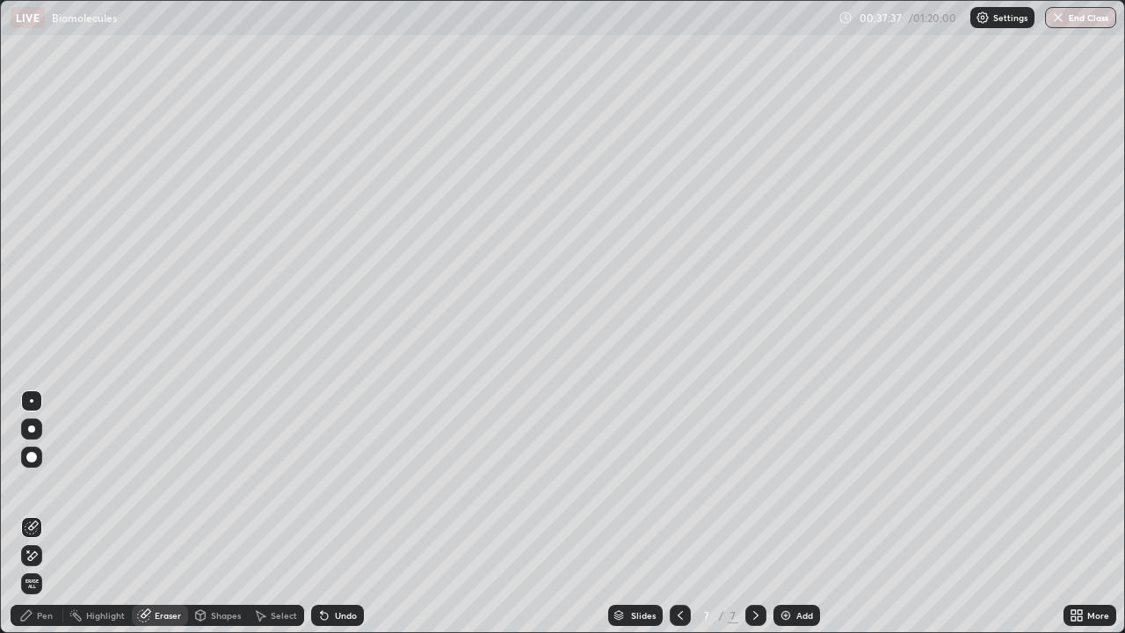
click at [40, 483] on div "Pen" at bounding box center [37, 615] width 53 height 21
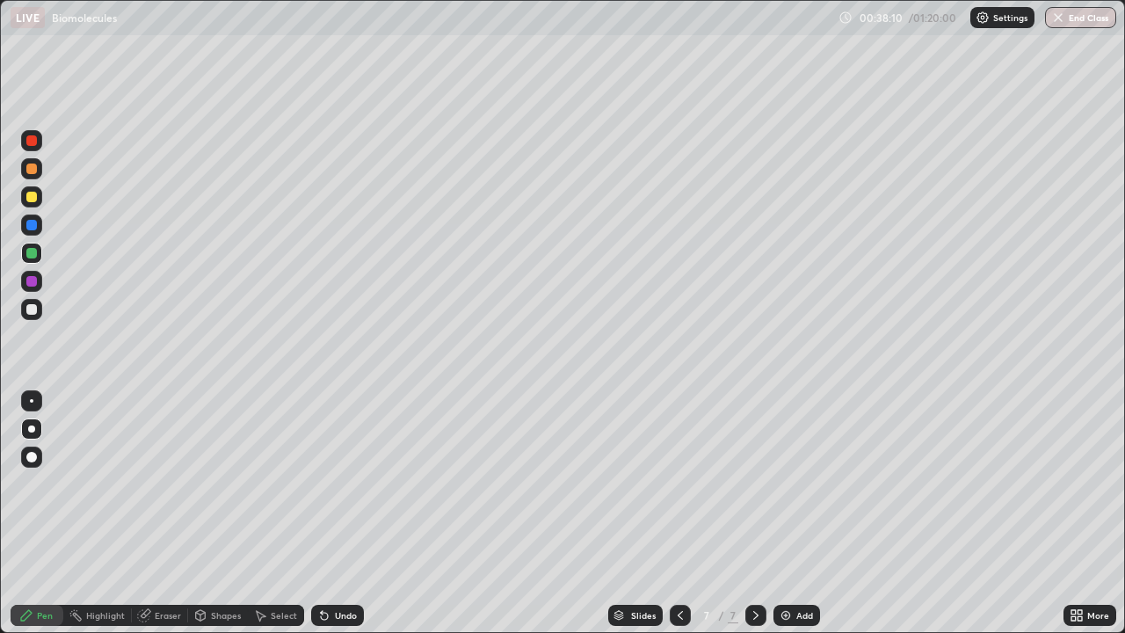
click at [171, 483] on div "Eraser" at bounding box center [168, 615] width 26 height 9
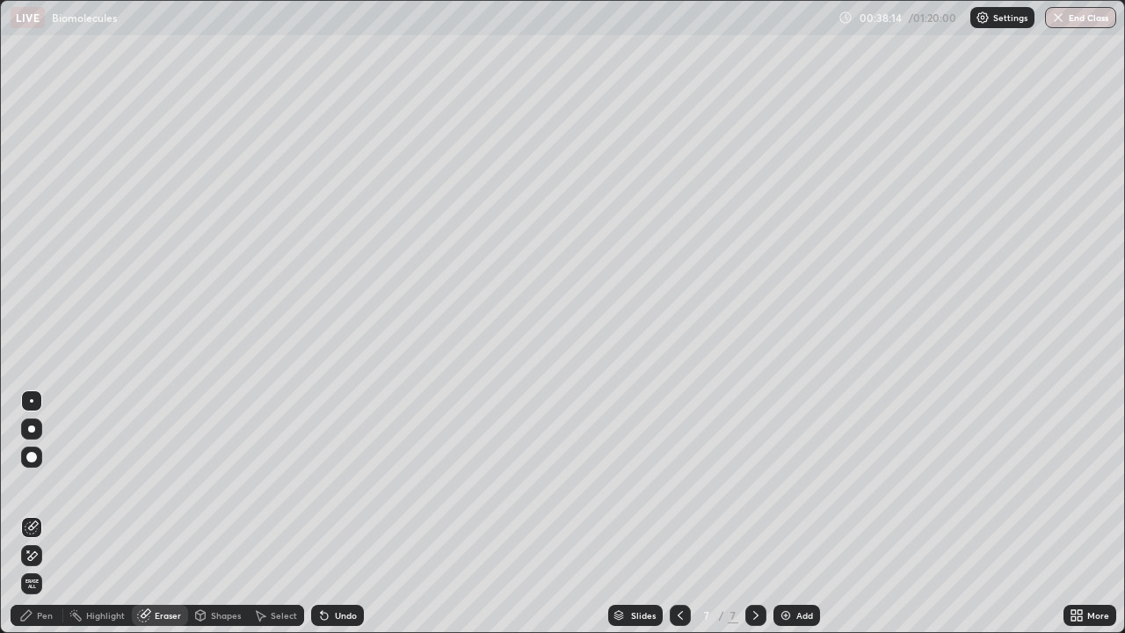
click at [52, 483] on div "Pen" at bounding box center [45, 615] width 16 height 9
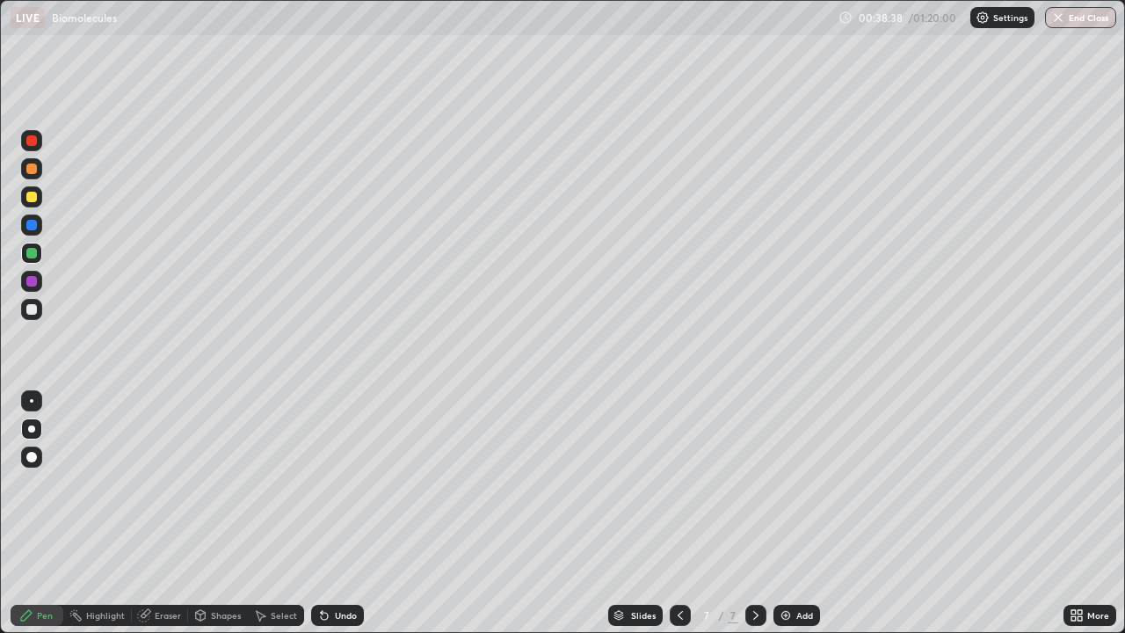
click at [163, 483] on div "Eraser" at bounding box center [168, 615] width 26 height 9
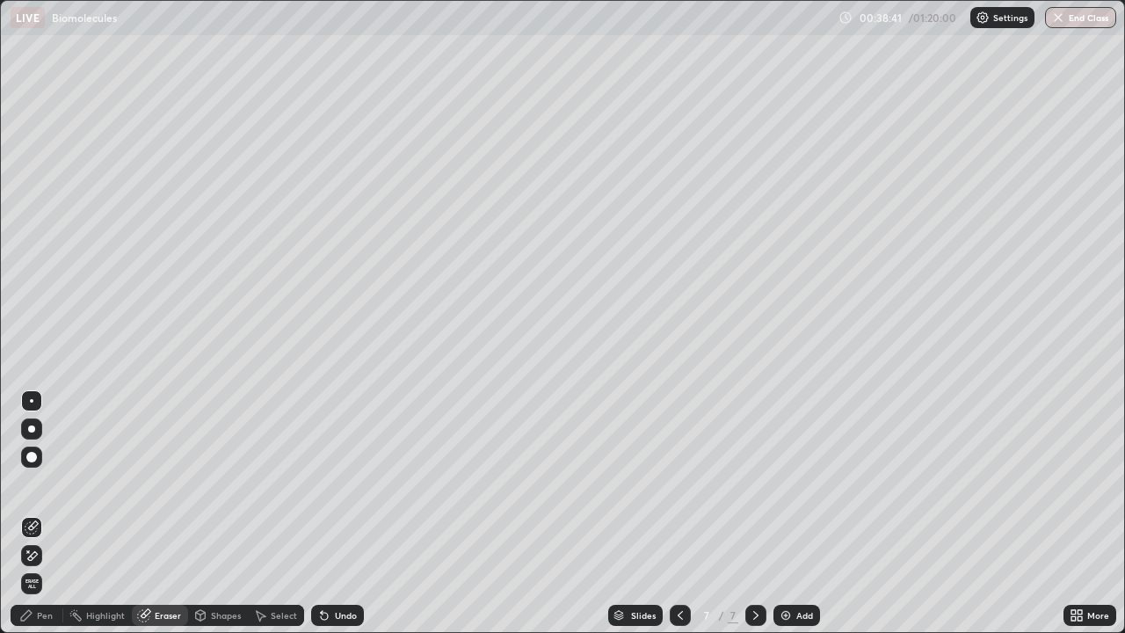
click at [46, 483] on div "Pen" at bounding box center [45, 615] width 16 height 9
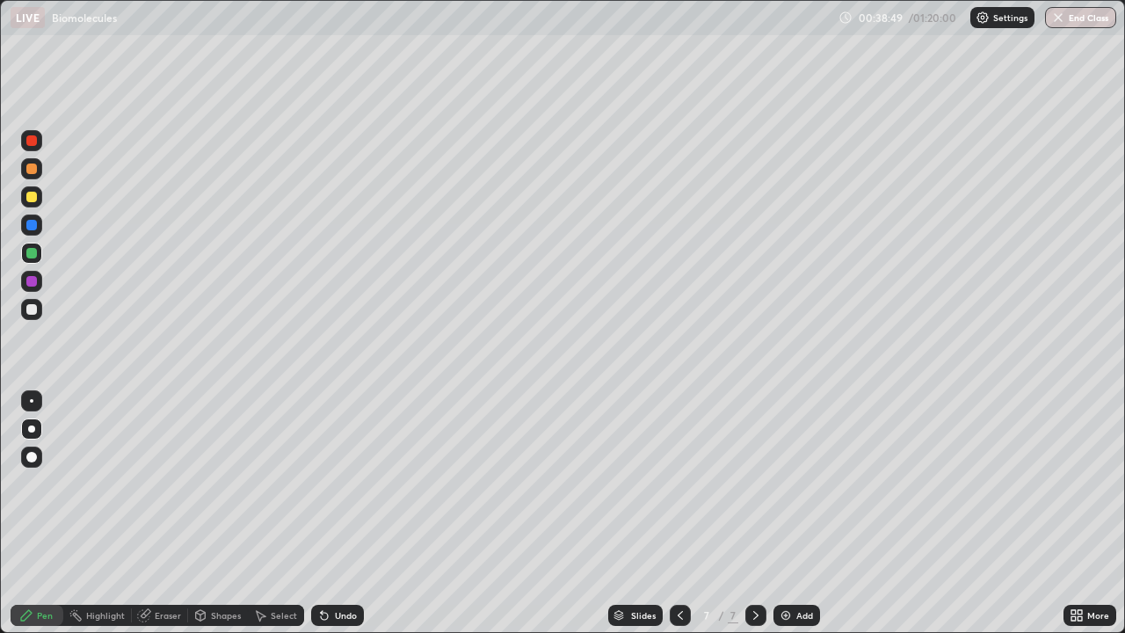
click at [32, 282] on div at bounding box center [31, 281] width 11 height 11
click at [680, 483] on icon at bounding box center [680, 615] width 14 height 14
click at [676, 483] on icon at bounding box center [680, 615] width 14 height 14
click at [681, 483] on icon at bounding box center [680, 615] width 14 height 14
click at [755, 483] on icon at bounding box center [756, 615] width 14 height 14
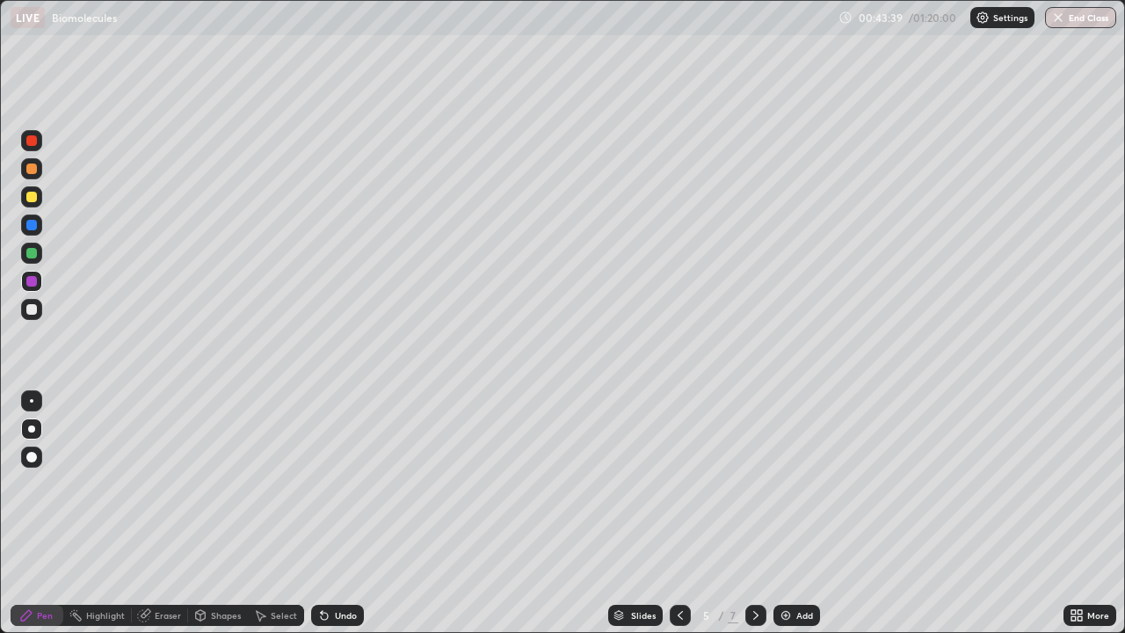
click at [754, 483] on icon at bounding box center [756, 615] width 14 height 14
click at [679, 483] on icon at bounding box center [680, 615] width 14 height 14
click at [755, 483] on div at bounding box center [755, 615] width 21 height 21
click at [757, 483] on icon at bounding box center [756, 615] width 14 height 14
click at [753, 483] on icon at bounding box center [755, 615] width 5 height 9
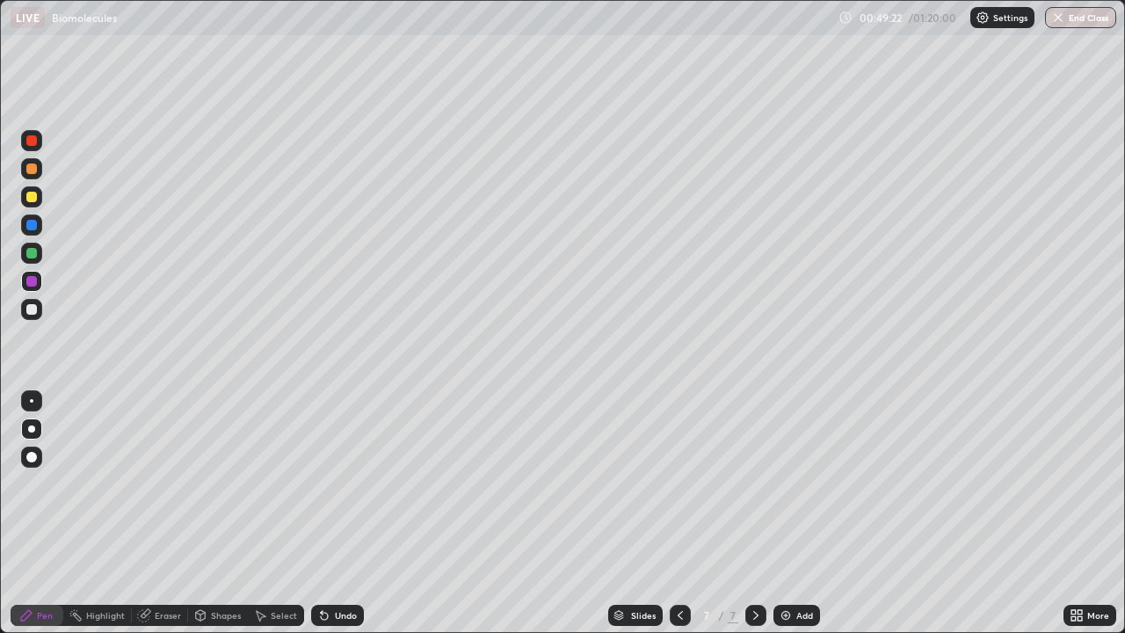
click at [782, 483] on img at bounding box center [786, 615] width 14 height 14
click at [28, 138] on div at bounding box center [31, 140] width 11 height 11
click at [29, 193] on div at bounding box center [31, 197] width 11 height 11
click at [30, 303] on div at bounding box center [31, 309] width 21 height 21
click at [30, 147] on div at bounding box center [31, 140] width 21 height 21
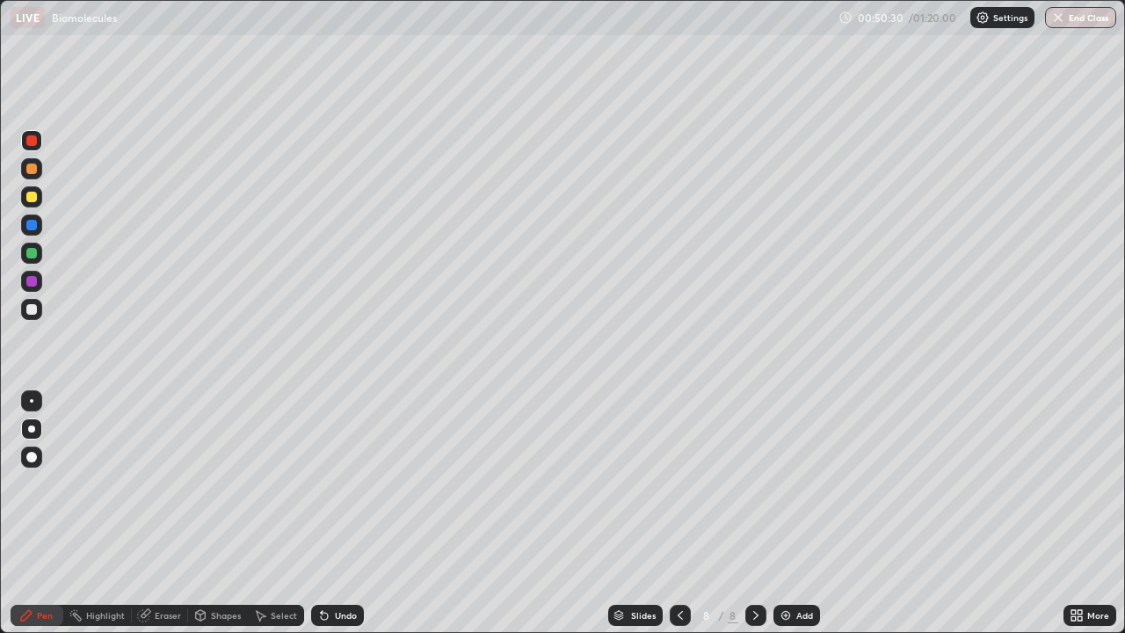
click at [35, 204] on div at bounding box center [31, 196] width 21 height 21
click at [39, 174] on div at bounding box center [31, 168] width 21 height 21
click at [33, 254] on div at bounding box center [31, 253] width 11 height 11
click at [32, 198] on div at bounding box center [31, 197] width 11 height 11
click at [32, 253] on div at bounding box center [31, 253] width 11 height 11
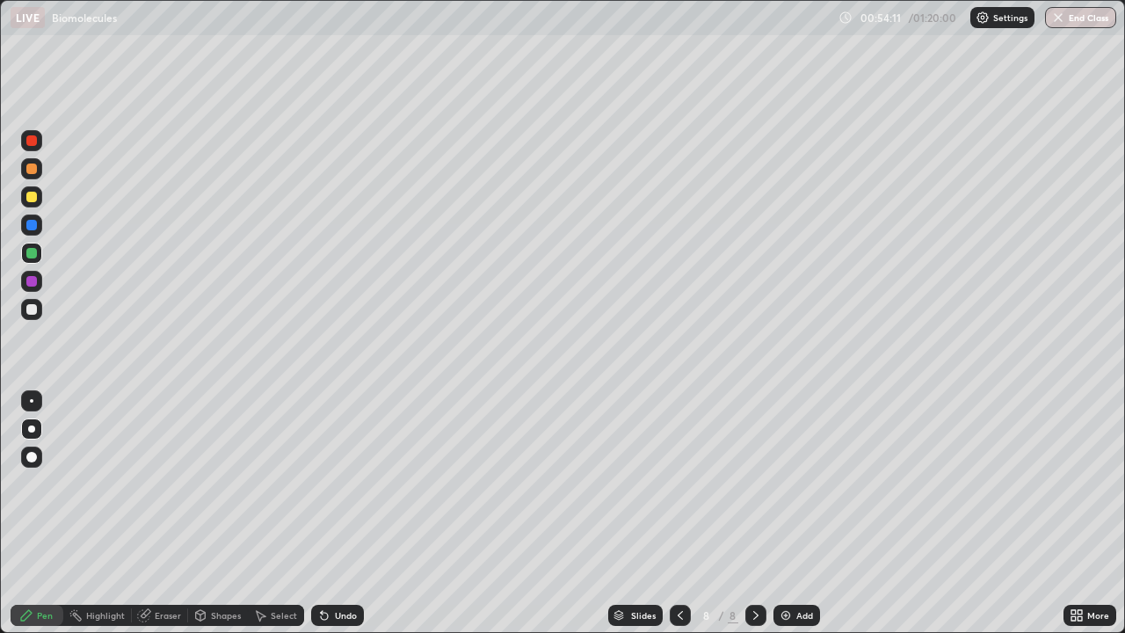
click at [170, 483] on div "Eraser" at bounding box center [168, 615] width 26 height 9
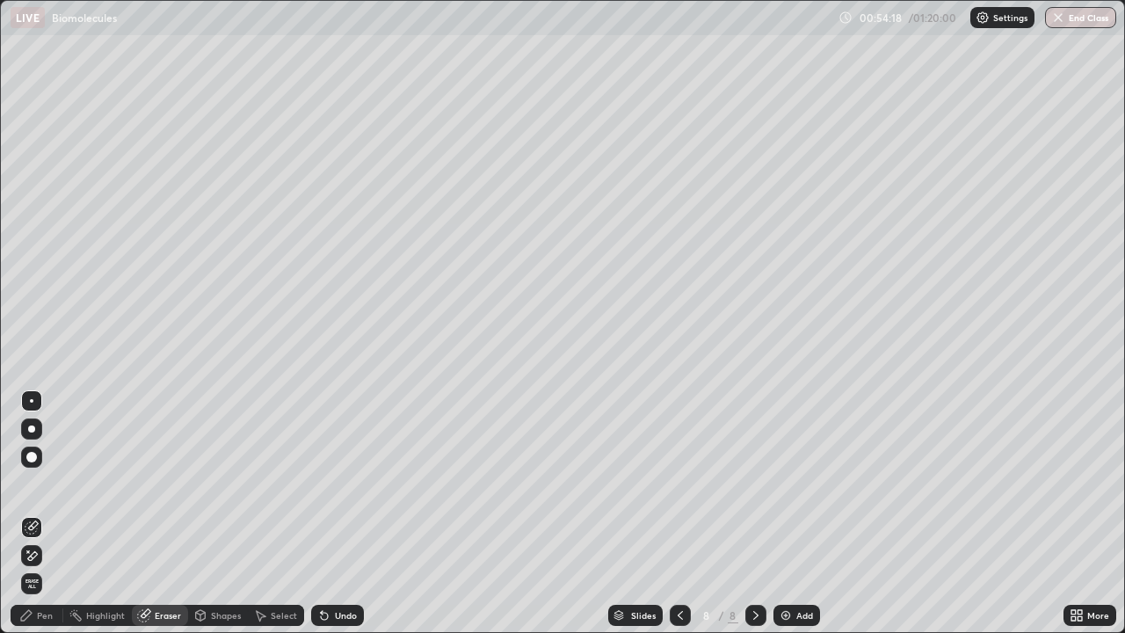
click at [287, 483] on div "Select" at bounding box center [284, 615] width 26 height 9
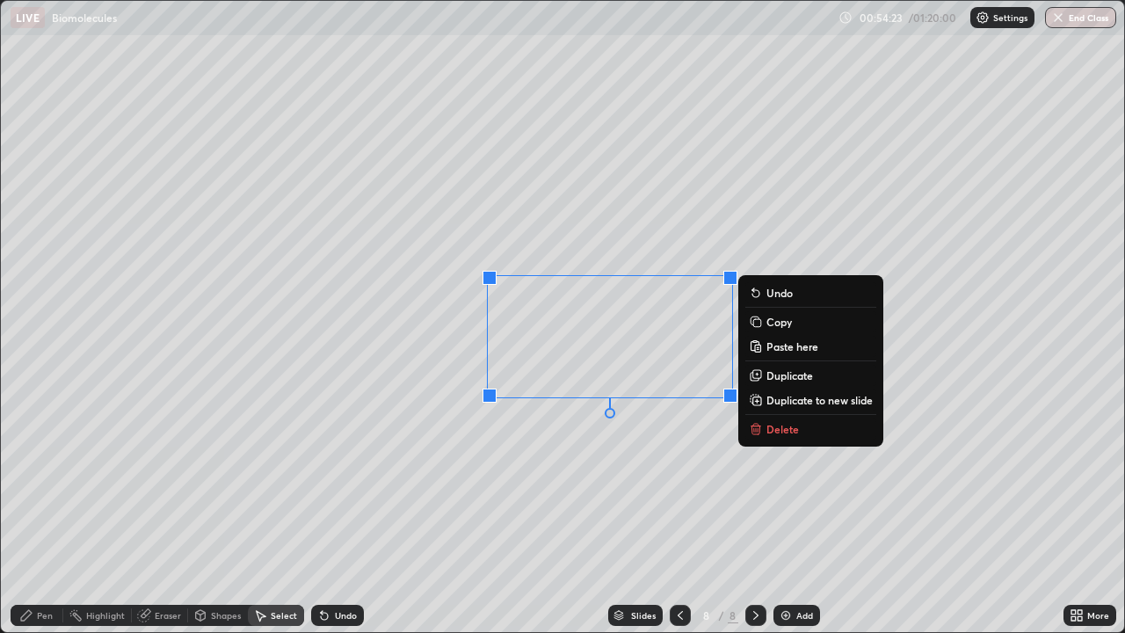
click at [605, 482] on div "0 ° Undo Copy Paste here Duplicate Duplicate to new slide Delete" at bounding box center [562, 316] width 1123 height 631
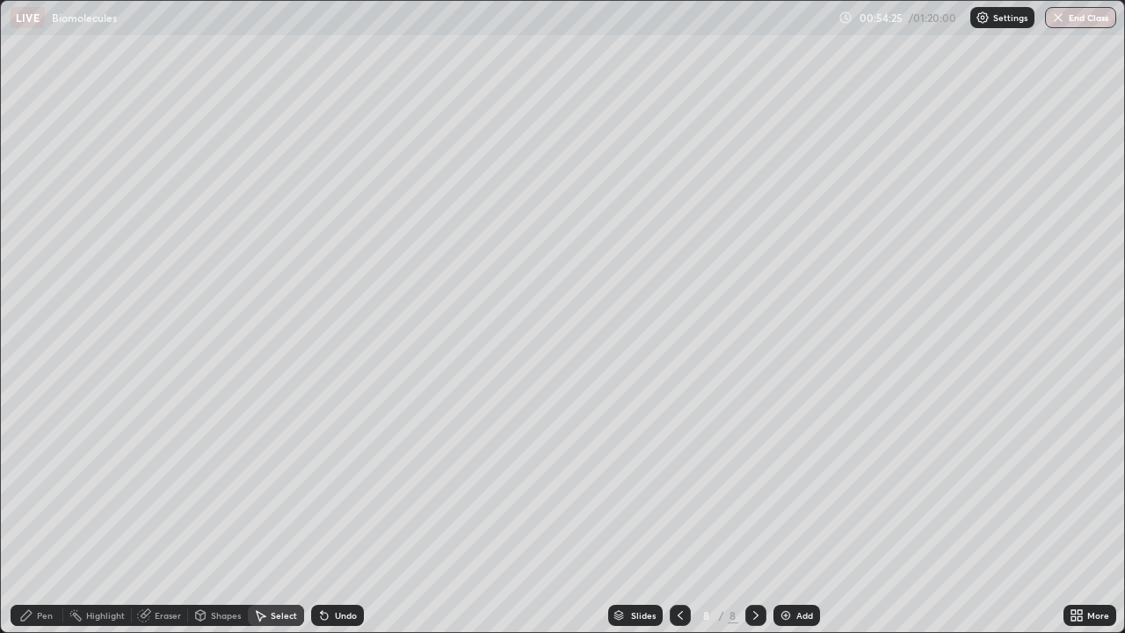
click at [47, 483] on div "Pen" at bounding box center [37, 615] width 53 height 21
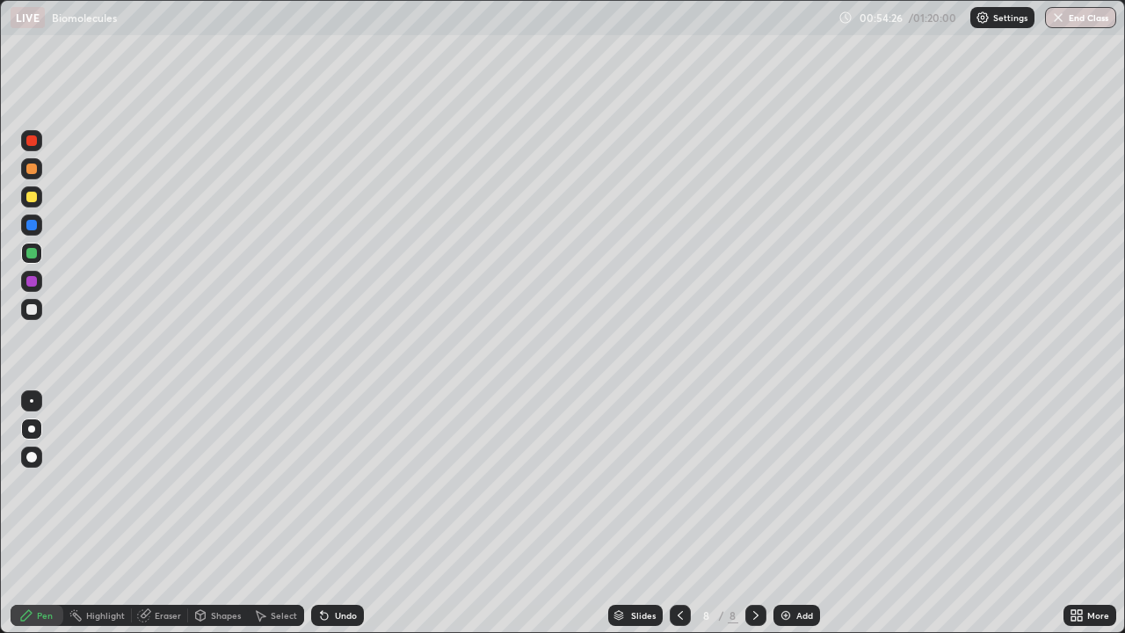
click at [32, 195] on div at bounding box center [31, 197] width 11 height 11
click at [33, 254] on div at bounding box center [31, 253] width 11 height 11
click at [785, 483] on img at bounding box center [786, 615] width 14 height 14
click at [36, 144] on div at bounding box center [31, 140] width 21 height 21
click at [32, 200] on div at bounding box center [31, 197] width 11 height 11
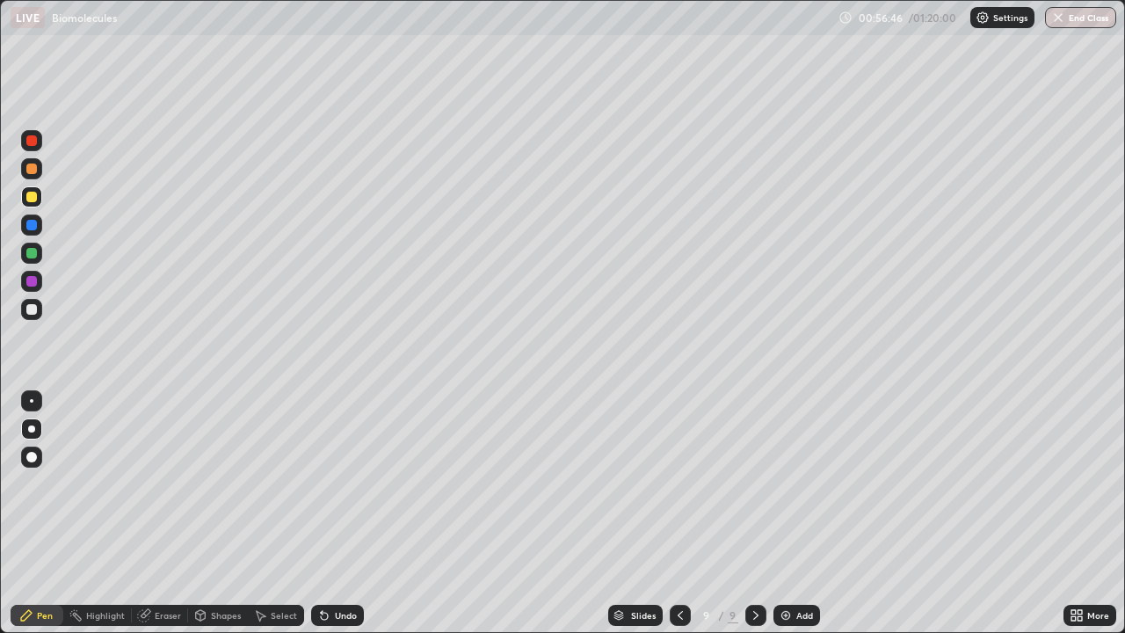
click at [29, 279] on div at bounding box center [31, 281] width 11 height 11
click at [33, 260] on div at bounding box center [31, 253] width 21 height 21
click at [793, 483] on div "Add" at bounding box center [797, 615] width 47 height 21
click at [35, 148] on div at bounding box center [31, 140] width 21 height 21
click at [30, 200] on div at bounding box center [31, 197] width 11 height 11
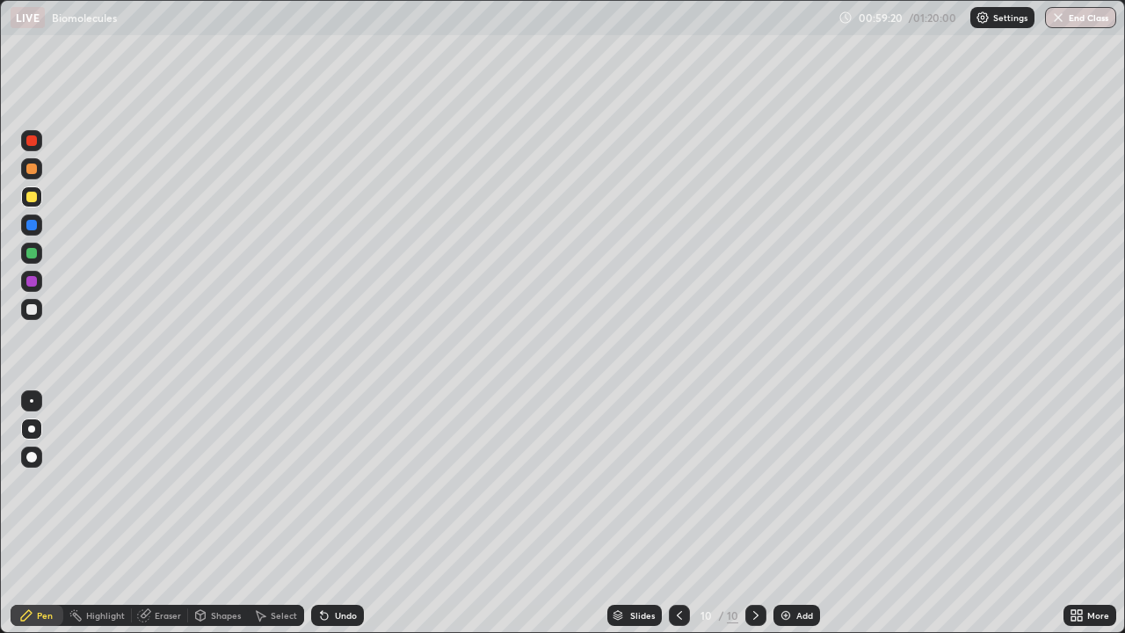
click at [40, 171] on div at bounding box center [31, 168] width 21 height 21
click at [34, 243] on div at bounding box center [31, 253] width 21 height 21
click at [782, 483] on img at bounding box center [786, 615] width 14 height 14
click at [39, 200] on div at bounding box center [31, 196] width 21 height 21
click at [33, 145] on div at bounding box center [31, 140] width 11 height 11
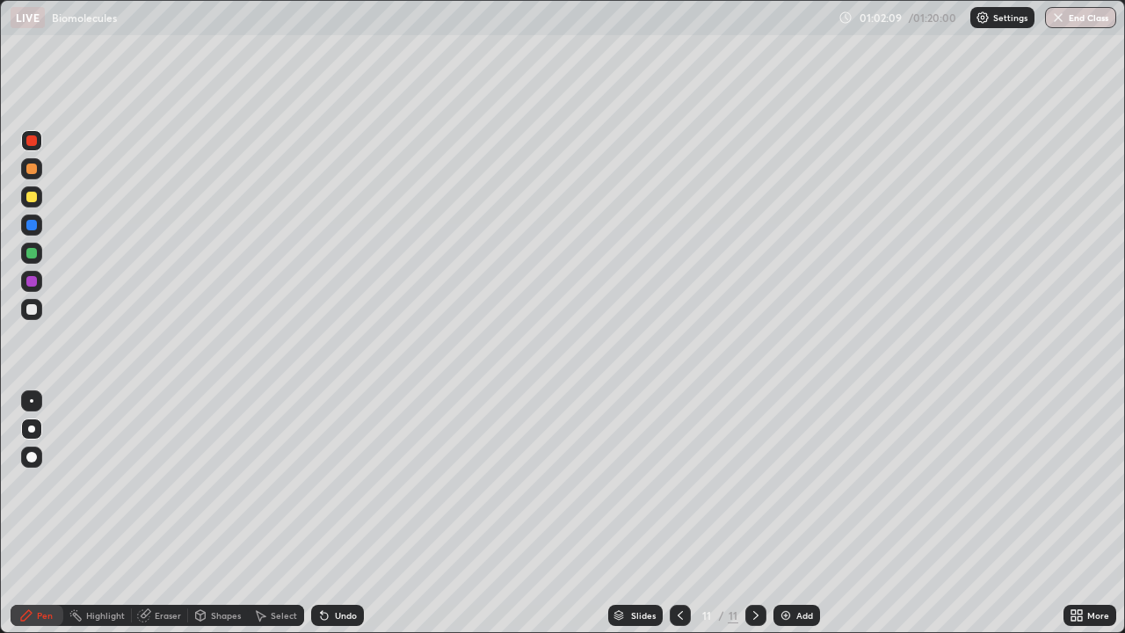
click at [24, 250] on div at bounding box center [31, 253] width 21 height 21
click at [38, 149] on div at bounding box center [31, 140] width 21 height 21
click at [282, 483] on div "Select" at bounding box center [284, 615] width 26 height 9
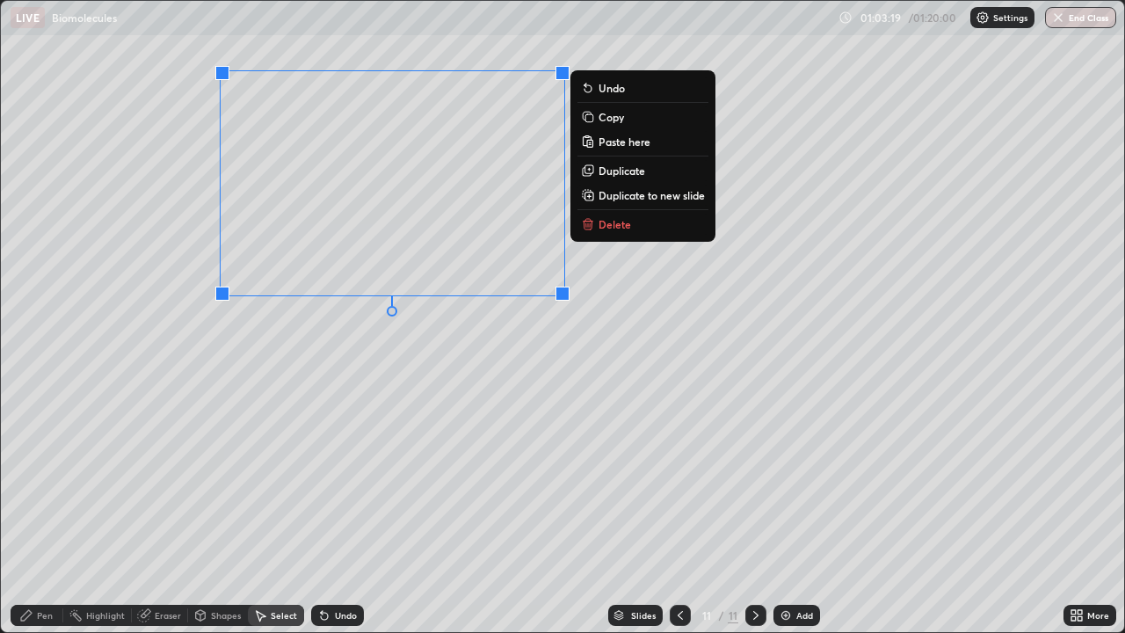
click at [619, 120] on p "Copy" at bounding box center [611, 117] width 25 height 14
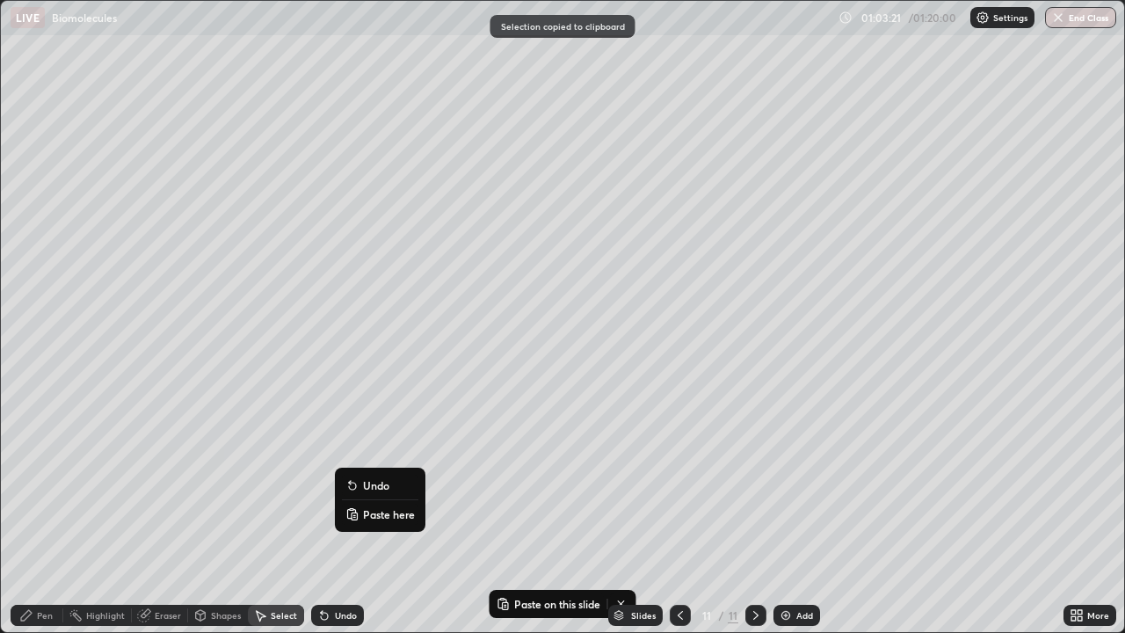
click at [376, 483] on p "Paste here" at bounding box center [389, 514] width 52 height 14
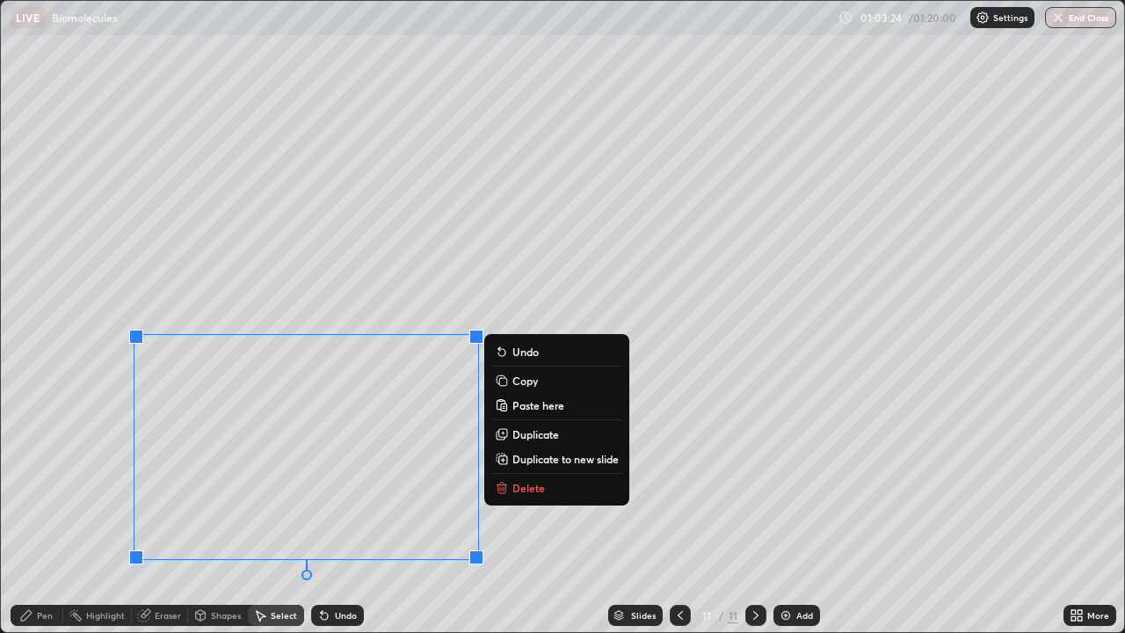
click at [731, 421] on div "0 ° Undo Copy Paste here Duplicate Duplicate to new slide Delete" at bounding box center [562, 316] width 1123 height 631
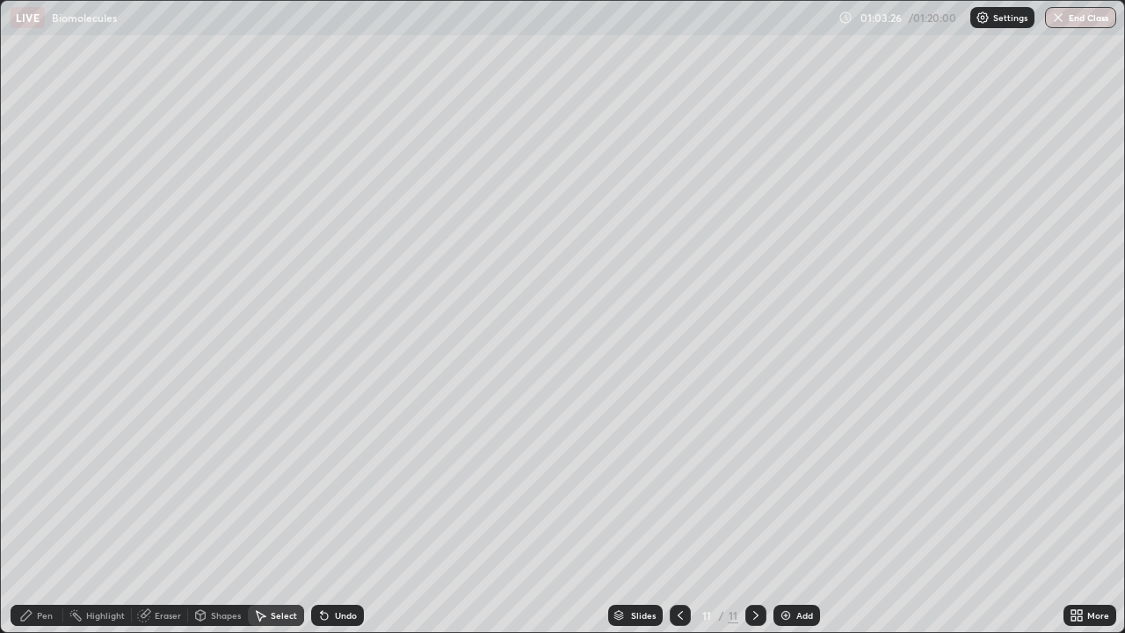
click at [43, 483] on div "Pen" at bounding box center [45, 615] width 16 height 9
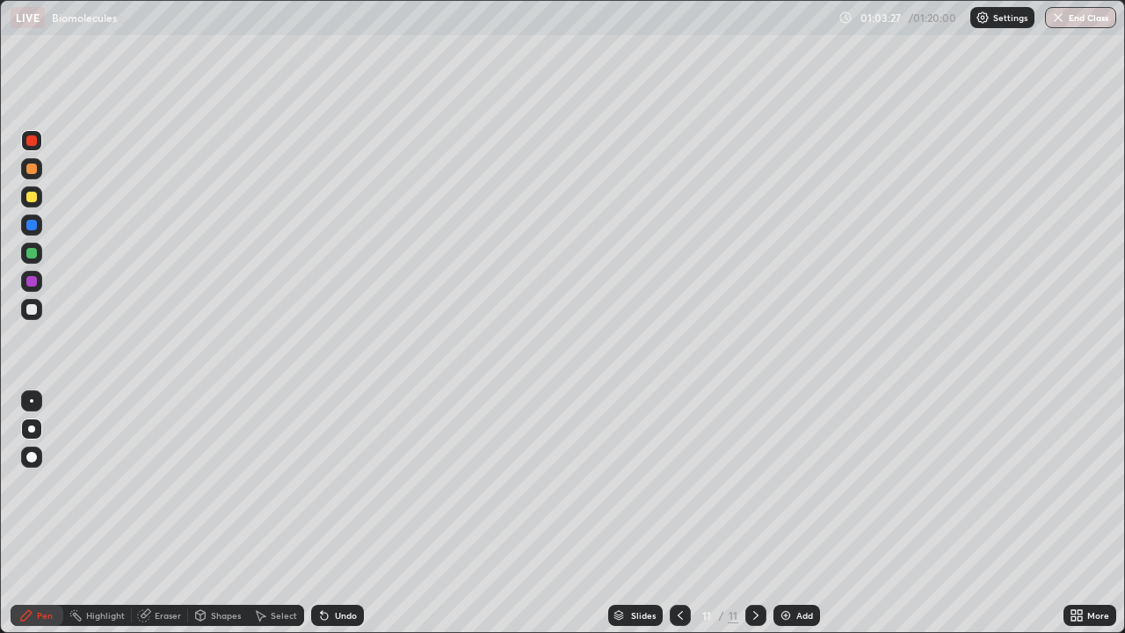
click at [40, 259] on div at bounding box center [31, 253] width 21 height 21
click at [33, 141] on div at bounding box center [31, 140] width 11 height 11
click at [281, 483] on div "Select" at bounding box center [284, 615] width 26 height 9
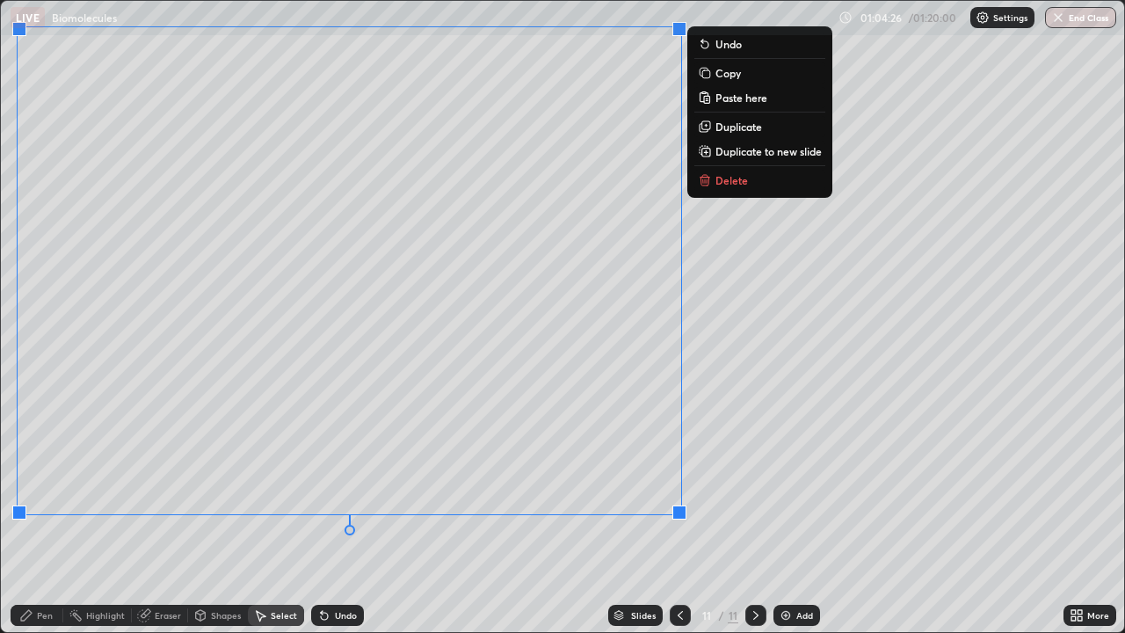
click at [796, 426] on div "0 ° Undo Copy Paste here Duplicate Duplicate to new slide Delete" at bounding box center [562, 316] width 1123 height 631
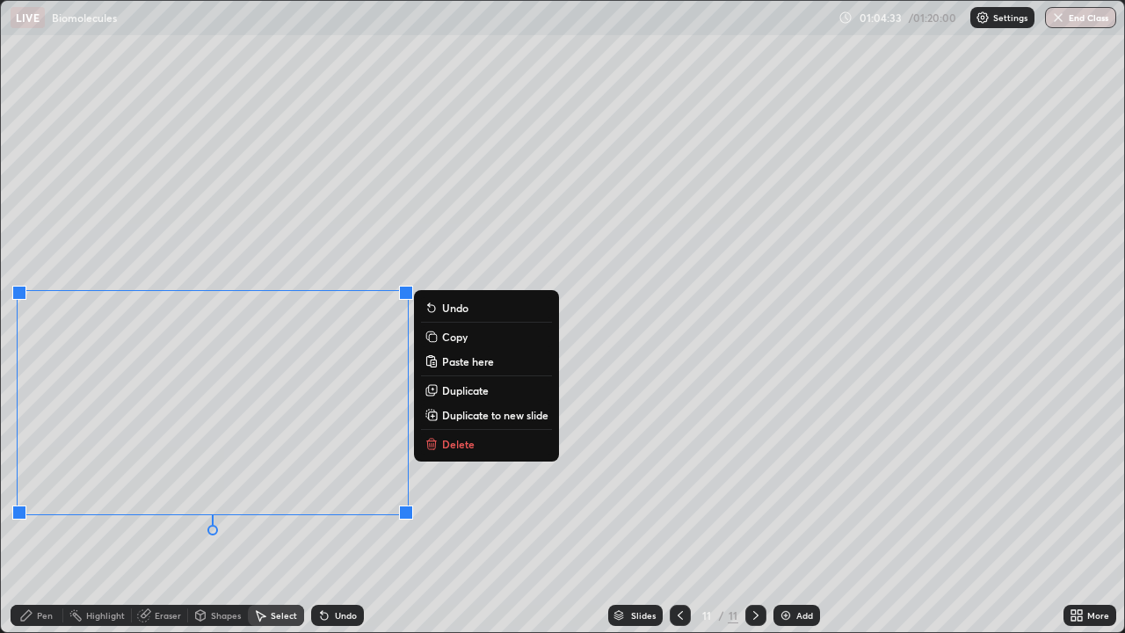
click at [454, 338] on p "Copy" at bounding box center [454, 337] width 25 height 14
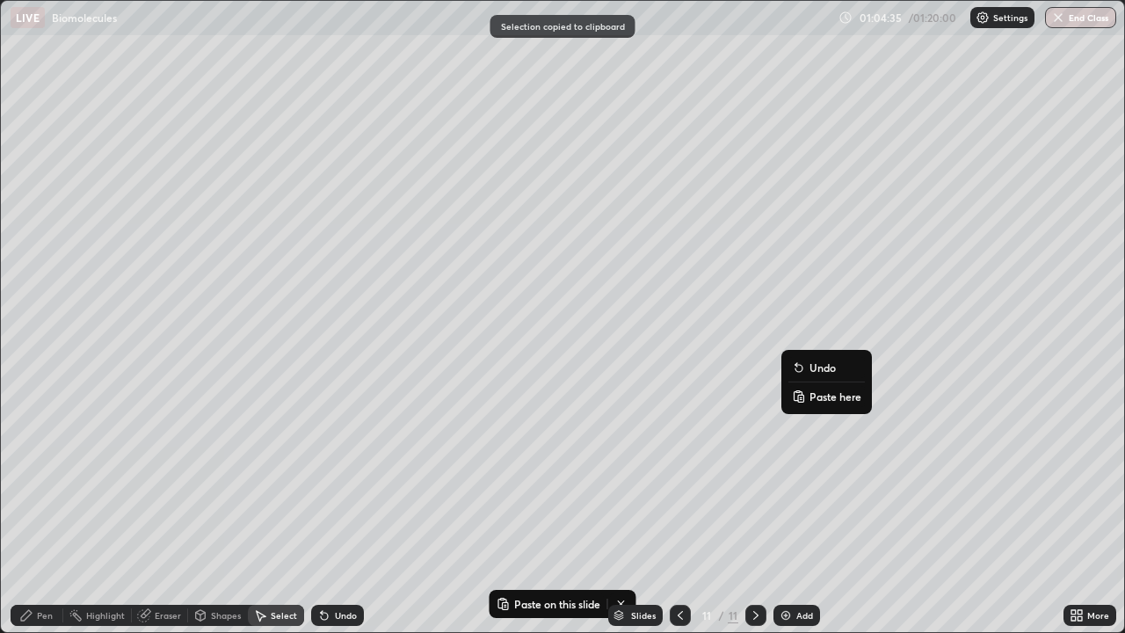
click at [850, 400] on p "Paste here" at bounding box center [836, 396] width 52 height 14
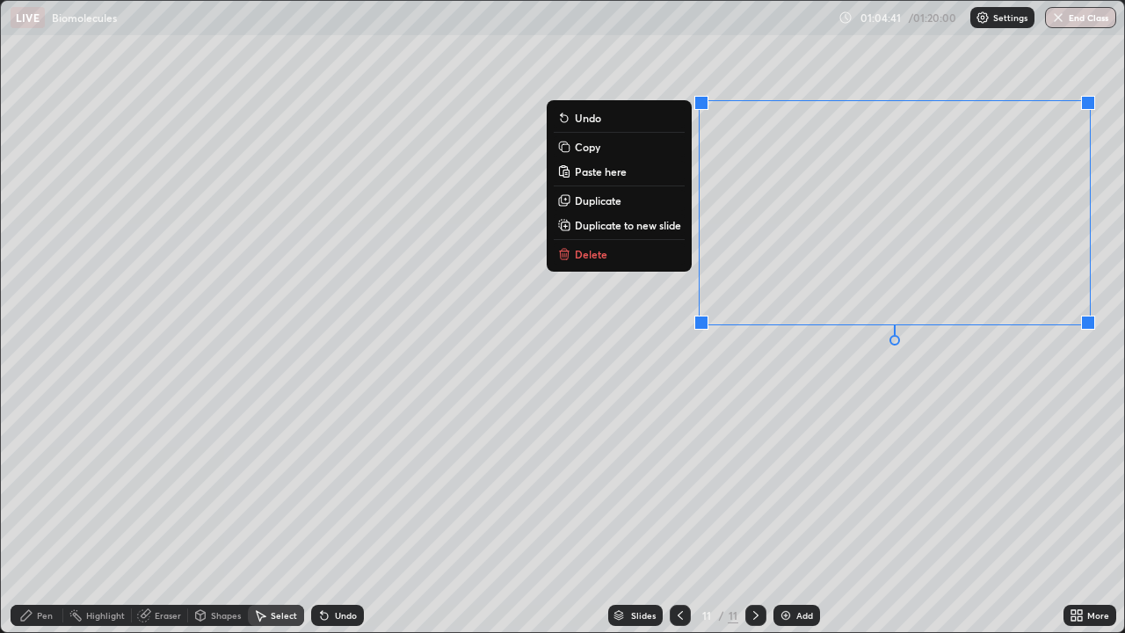
click at [844, 403] on div "0 ° Undo Copy Paste here Duplicate Duplicate to new slide Delete" at bounding box center [562, 316] width 1123 height 631
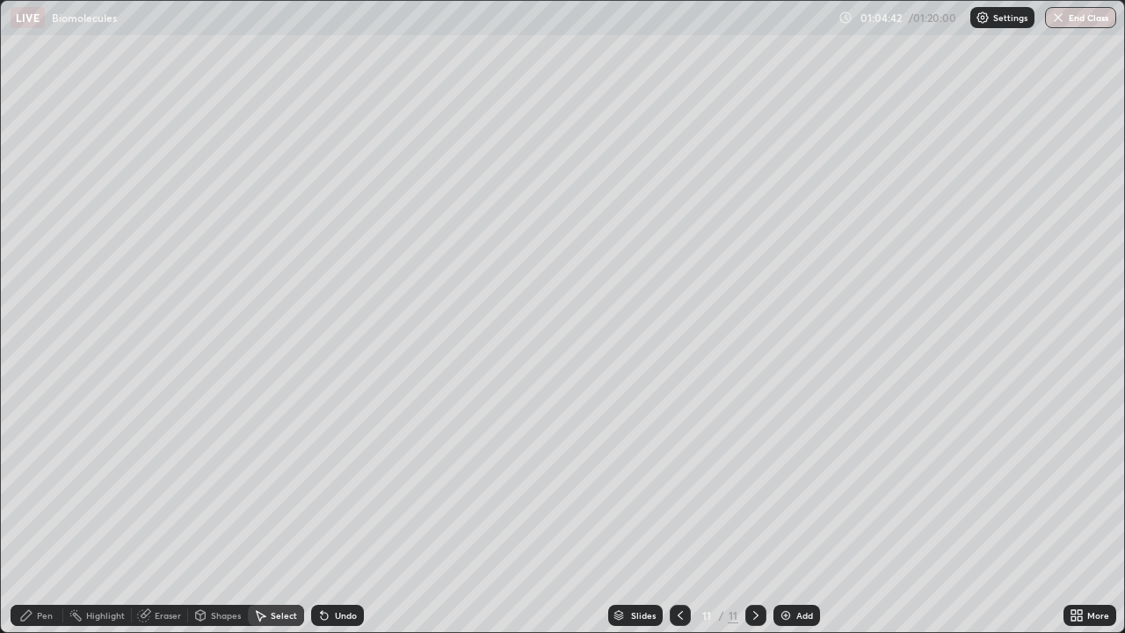
click at [43, 483] on div "Pen" at bounding box center [37, 615] width 53 height 21
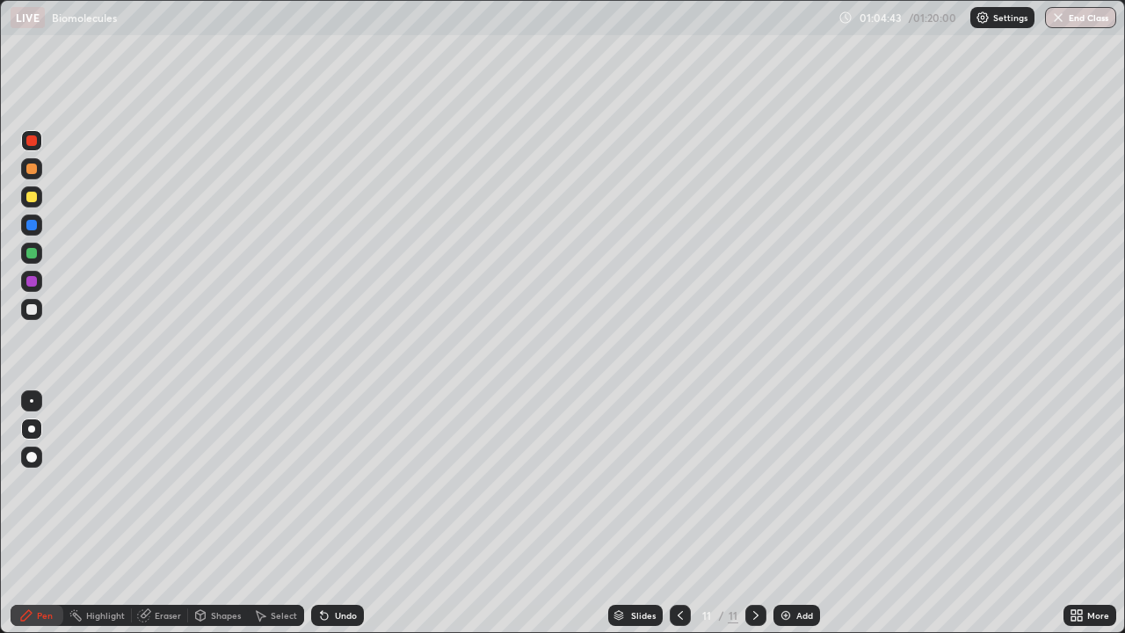
click at [32, 255] on div at bounding box center [31, 253] width 11 height 11
click at [39, 142] on div at bounding box center [31, 140] width 21 height 21
click at [756, 483] on icon at bounding box center [756, 615] width 14 height 14
click at [781, 483] on img at bounding box center [786, 615] width 14 height 14
click at [32, 401] on div at bounding box center [32, 401] width 4 height 4
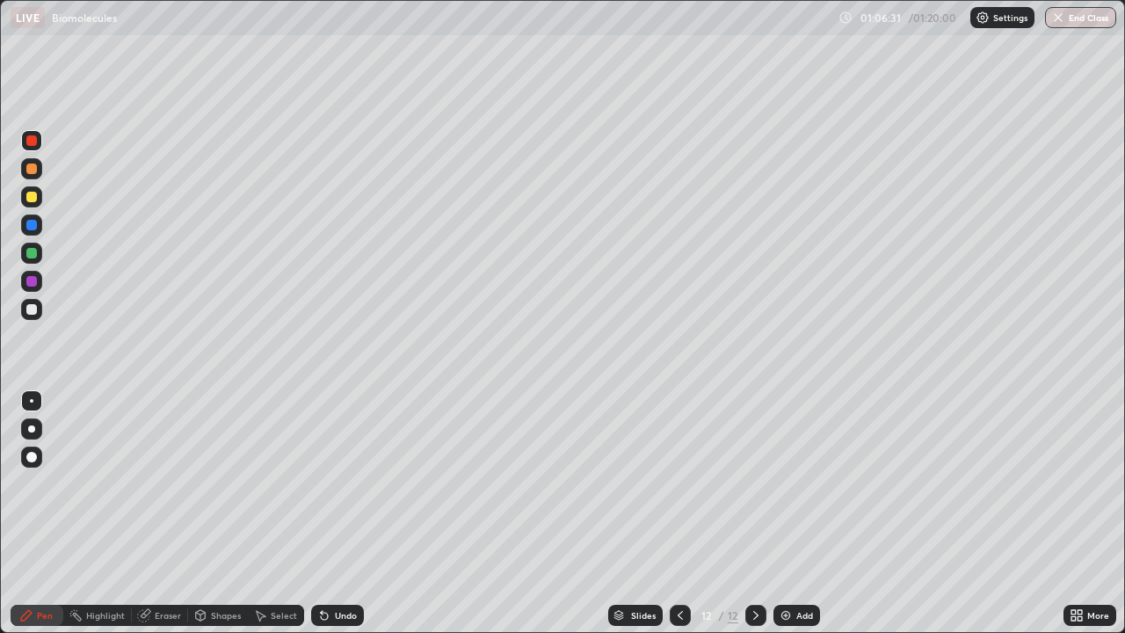
click at [32, 429] on div at bounding box center [31, 428] width 7 height 7
click at [30, 253] on div at bounding box center [31, 253] width 11 height 11
click at [27, 135] on div at bounding box center [31, 140] width 21 height 21
click at [676, 483] on icon at bounding box center [680, 615] width 14 height 14
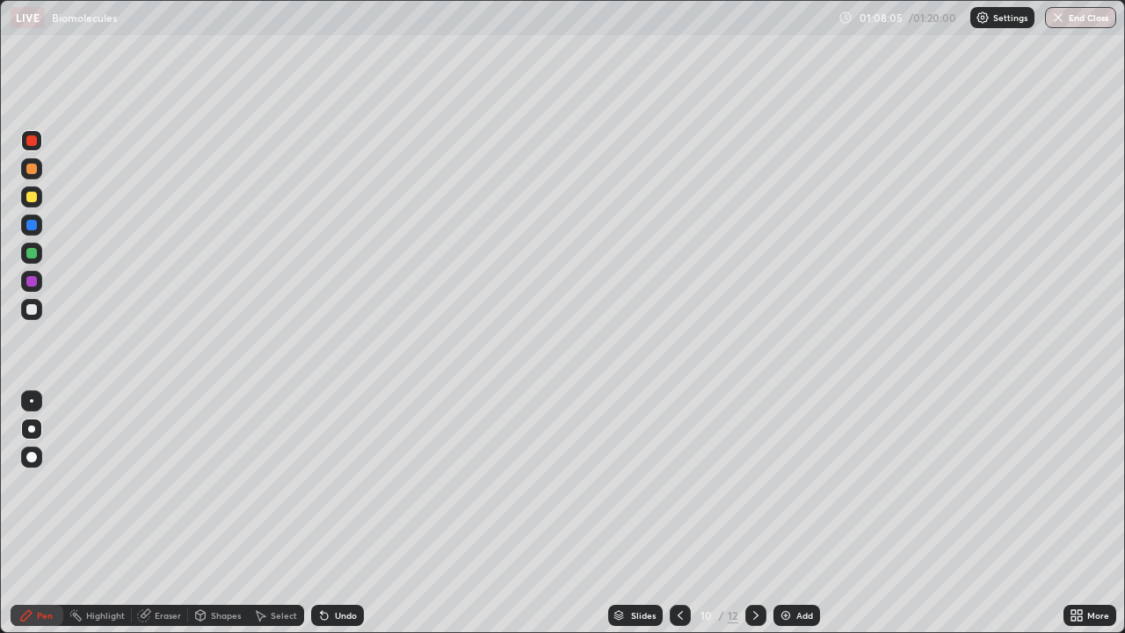
click at [679, 483] on icon at bounding box center [680, 615] width 14 height 14
click at [671, 483] on div at bounding box center [680, 615] width 21 height 21
click at [730, 483] on div "12" at bounding box center [733, 615] width 11 height 16
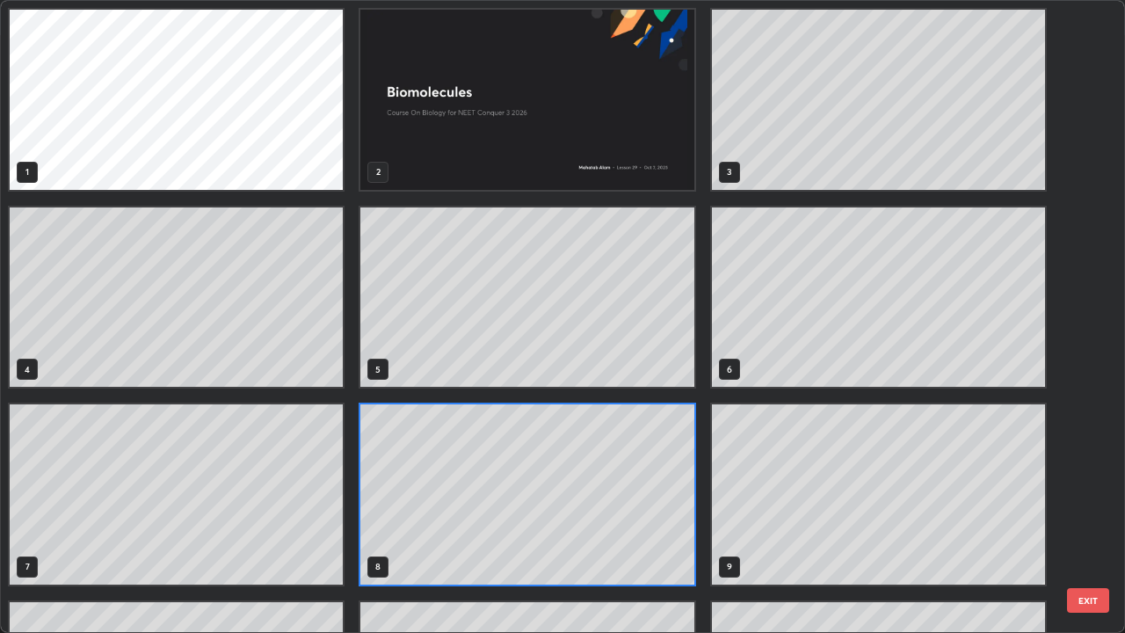
scroll to position [626, 1115]
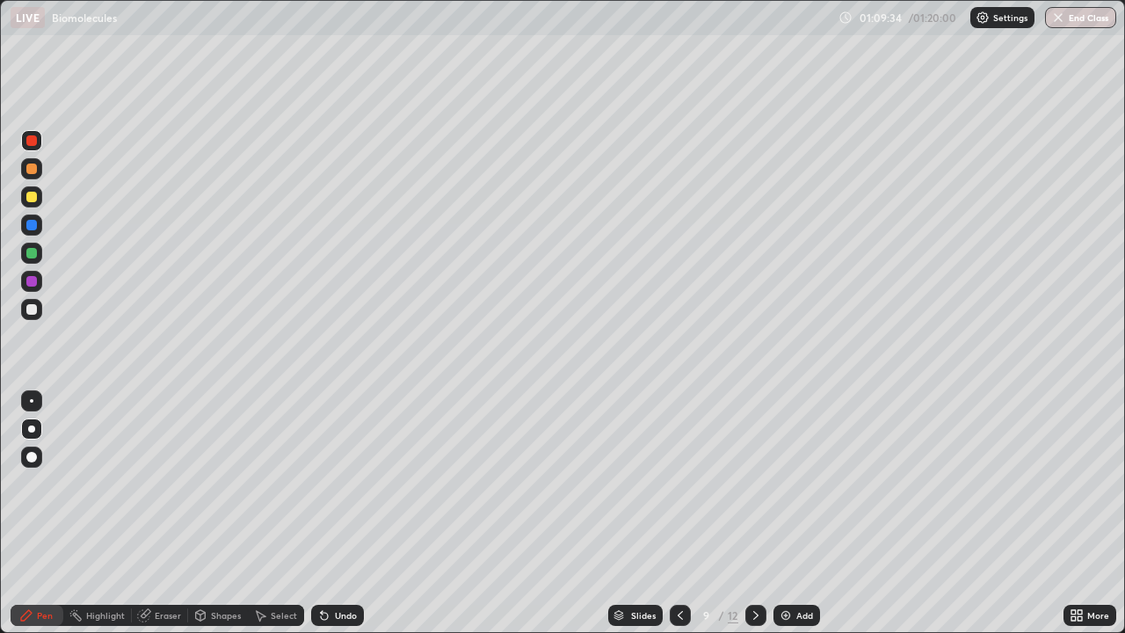
click at [752, 483] on icon at bounding box center [756, 615] width 14 height 14
click at [754, 483] on icon at bounding box center [756, 615] width 14 height 14
click at [752, 483] on icon at bounding box center [756, 615] width 14 height 14
click at [756, 483] on icon at bounding box center [756, 615] width 14 height 14
click at [33, 282] on div at bounding box center [31, 281] width 11 height 11
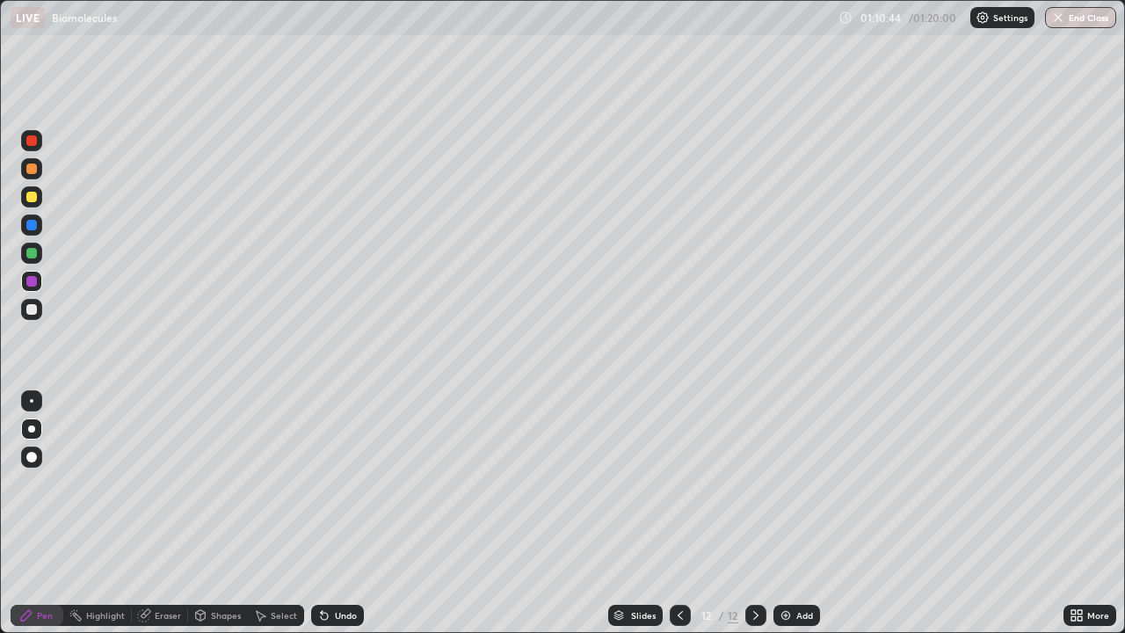
click at [29, 258] on div at bounding box center [31, 253] width 11 height 11
click at [679, 483] on icon at bounding box center [680, 615] width 14 height 14
click at [680, 483] on icon at bounding box center [680, 615] width 5 height 9
click at [679, 483] on icon at bounding box center [680, 615] width 5 height 9
click at [677, 483] on icon at bounding box center [680, 615] width 14 height 14
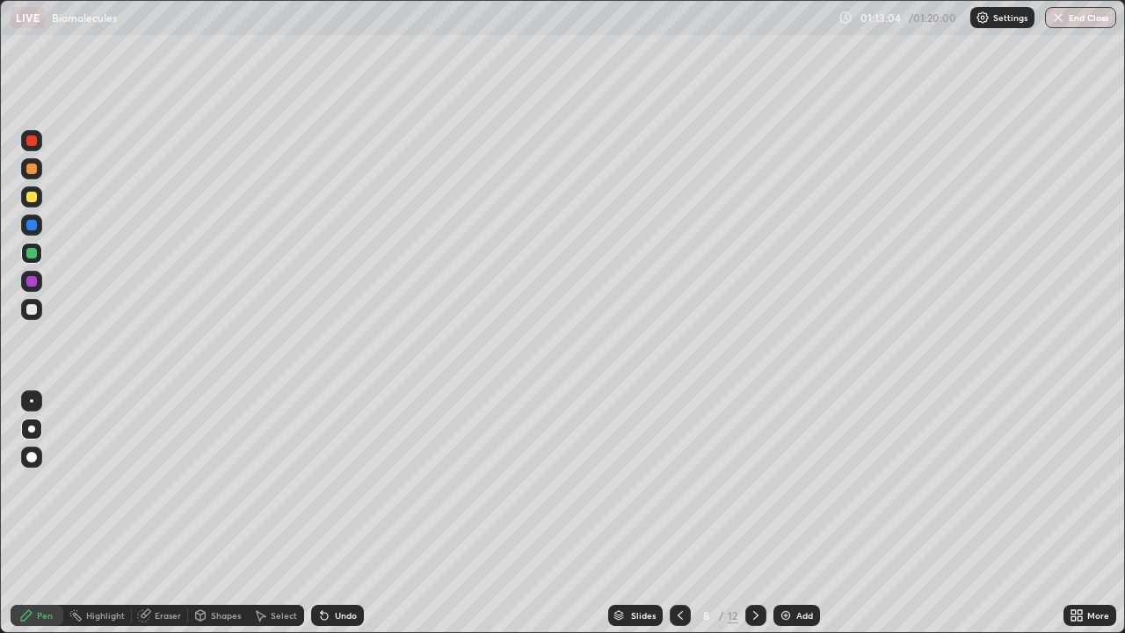
click at [754, 483] on icon at bounding box center [756, 615] width 14 height 14
click at [762, 483] on div at bounding box center [755, 615] width 21 height 21
click at [684, 483] on div at bounding box center [680, 615] width 21 height 21
click at [754, 483] on icon at bounding box center [756, 615] width 14 height 14
click at [752, 483] on icon at bounding box center [756, 615] width 14 height 14
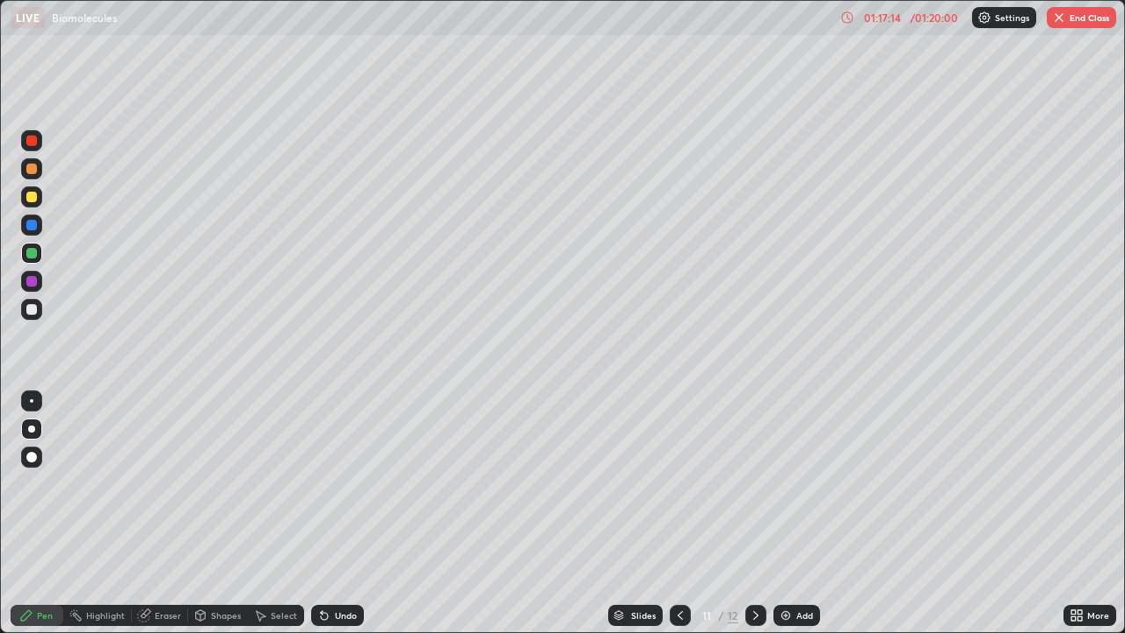
click at [750, 483] on icon at bounding box center [756, 615] width 14 height 14
click at [688, 483] on div at bounding box center [680, 615] width 21 height 35
click at [753, 483] on icon at bounding box center [755, 615] width 5 height 9
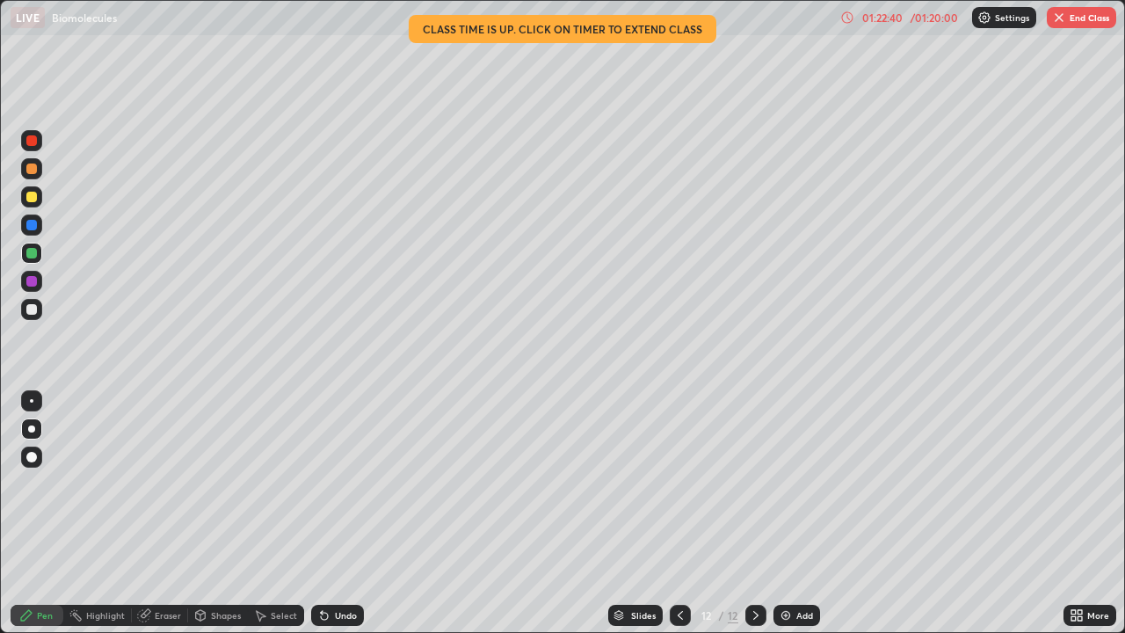
click at [1093, 21] on button "End Class" at bounding box center [1081, 17] width 69 height 21
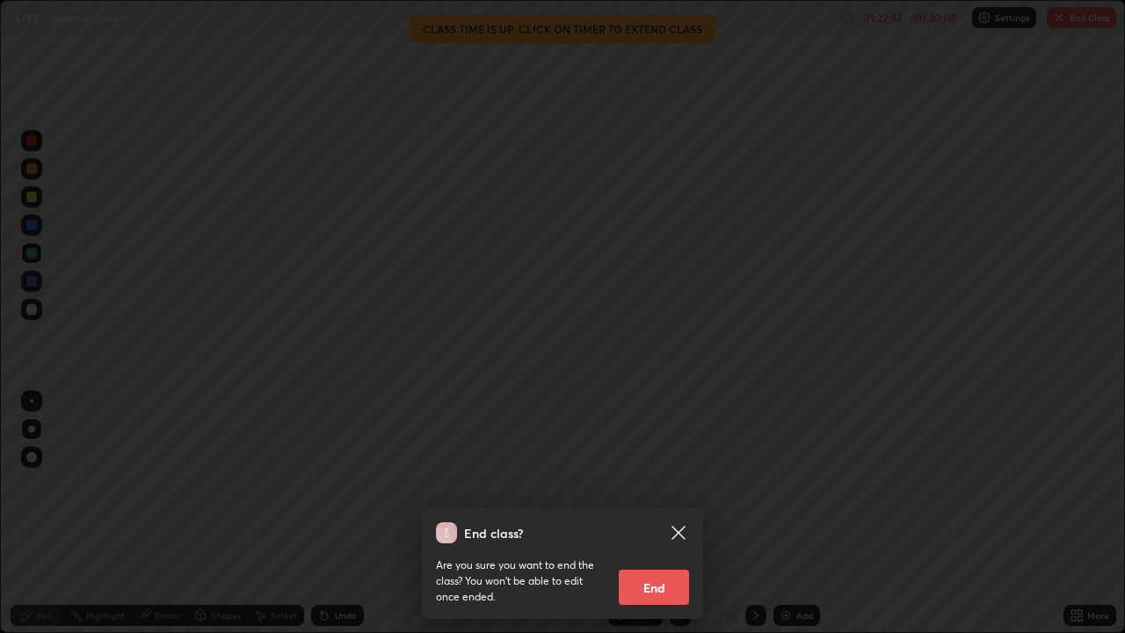
click at [660, 483] on button "End" at bounding box center [654, 587] width 70 height 35
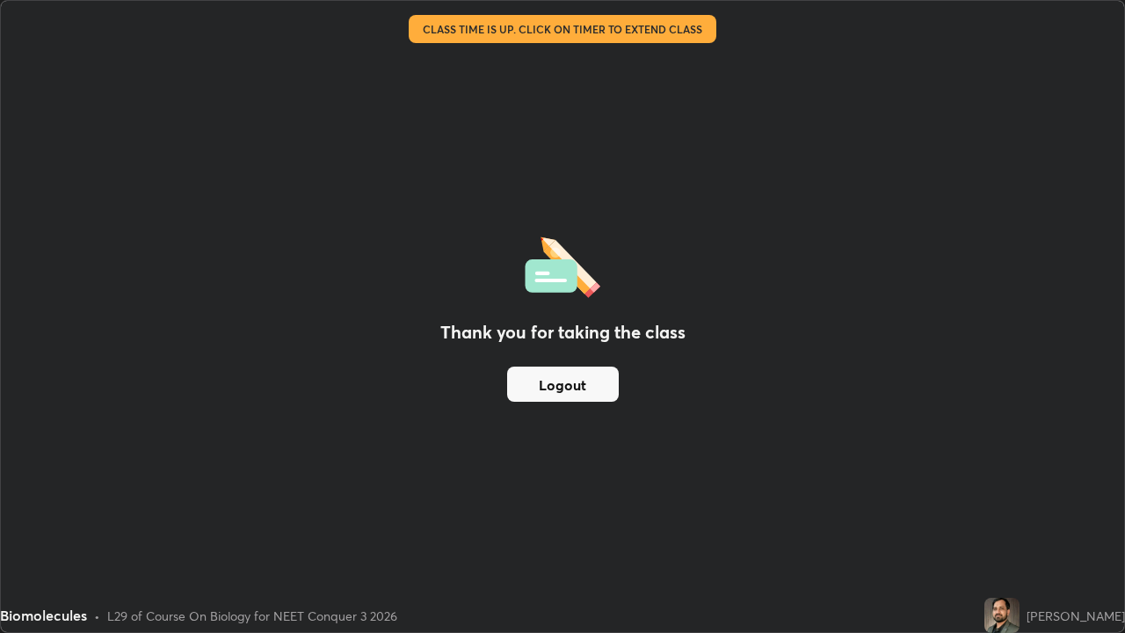
click at [909, 483] on div "Thank you for taking the class Logout" at bounding box center [562, 316] width 1123 height 631
click at [858, 483] on div "Biomolecules • L29 of Course On Biology for NEET Conquer 3 2026" at bounding box center [488, 615] width 977 height 35
click at [592, 383] on button "Logout" at bounding box center [563, 384] width 112 height 35
click at [1020, 483] on img at bounding box center [1001, 615] width 35 height 35
